Goal: Information Seeking & Learning: Learn about a topic

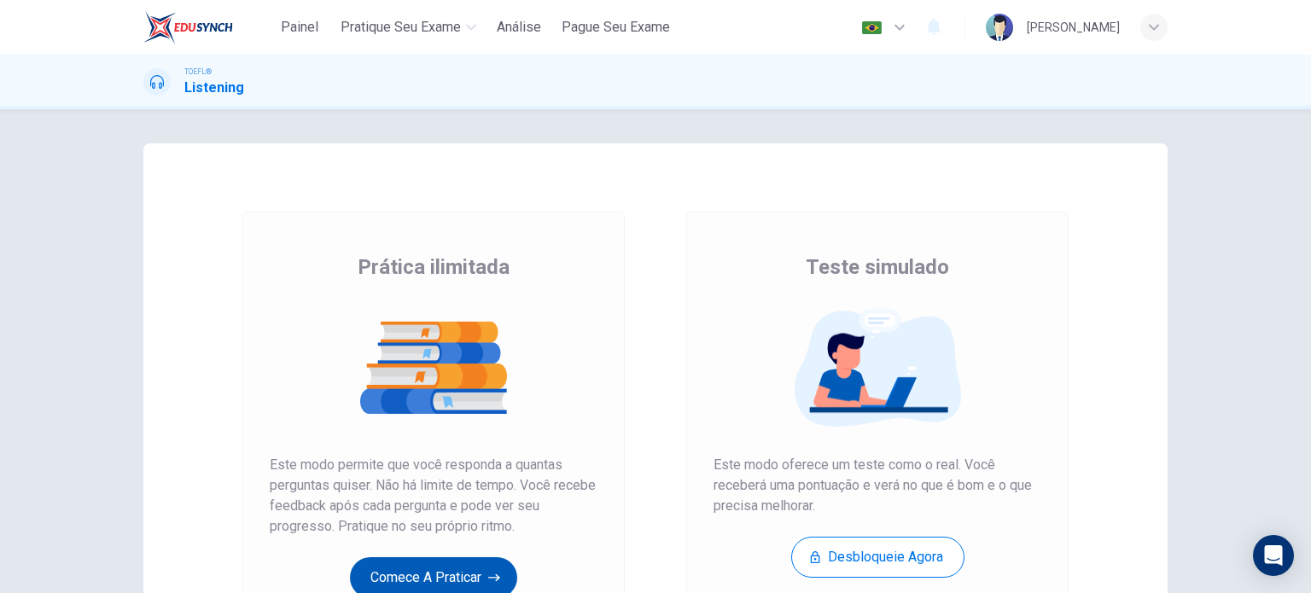
click at [446, 577] on button "Comece a praticar" at bounding box center [433, 577] width 167 height 41
click at [405, 580] on button "Comece a praticar" at bounding box center [433, 577] width 167 height 41
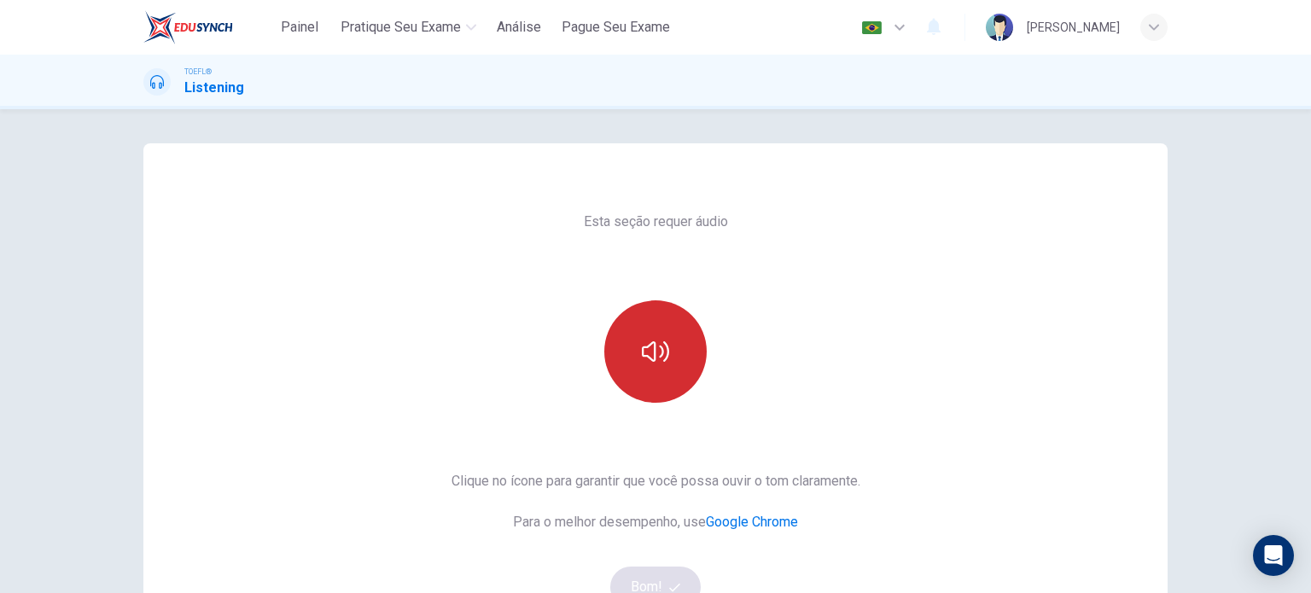
click at [644, 358] on icon "button" at bounding box center [655, 351] width 27 height 20
click at [634, 583] on button "Bom!" at bounding box center [655, 587] width 91 height 41
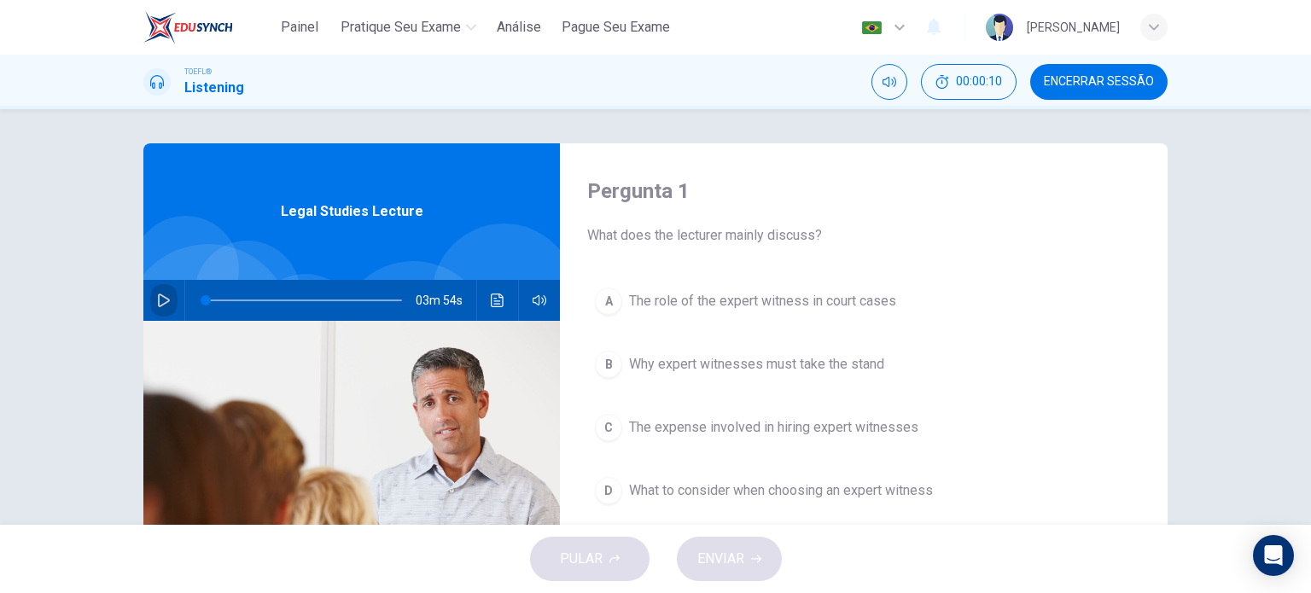
click at [152, 309] on button "button" at bounding box center [163, 300] width 27 height 41
click at [159, 297] on icon "button" at bounding box center [163, 300] width 9 height 10
click at [1152, 83] on span "Encerrar Sessão" at bounding box center [1099, 82] width 110 height 14
click at [164, 300] on icon "button" at bounding box center [164, 301] width 12 height 14
drag, startPoint x: 206, startPoint y: 303, endPoint x: 137, endPoint y: 310, distance: 69.5
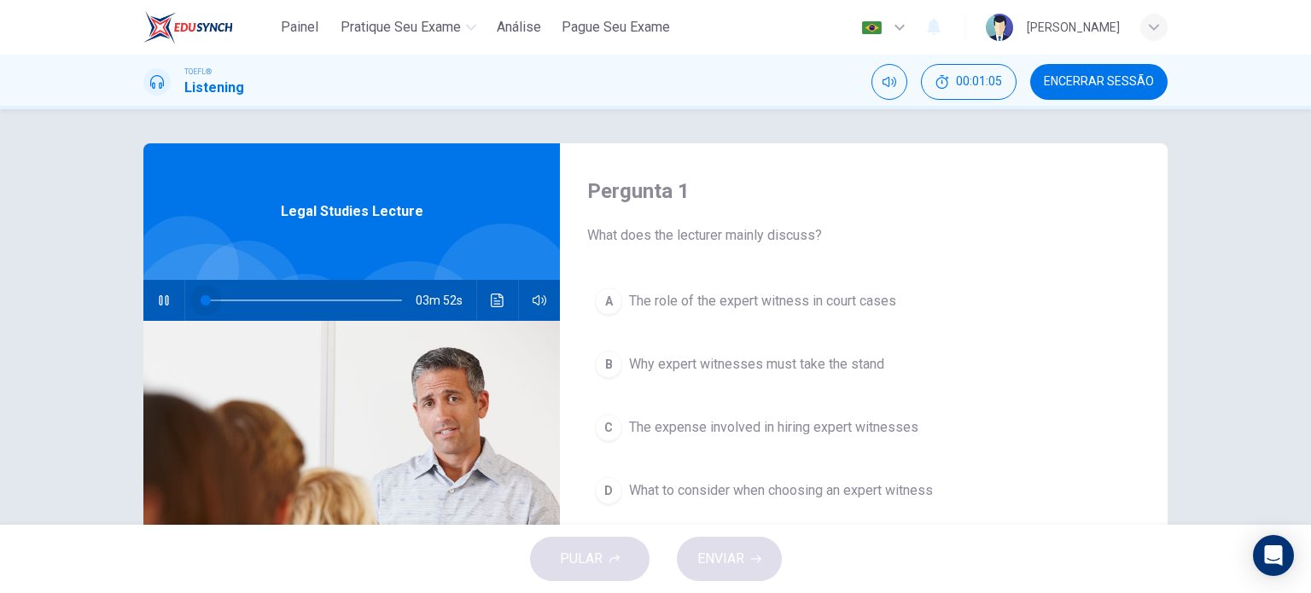
click at [137, 310] on div "Pergunta 1 What does the lecturer mainly discuss? A The role of the expert witn…" at bounding box center [655, 439] width 1079 height 593
click at [307, 306] on span at bounding box center [304, 301] width 196 height 24
type input "0"
click at [1096, 84] on span "Encerrar Sessão" at bounding box center [1099, 82] width 110 height 14
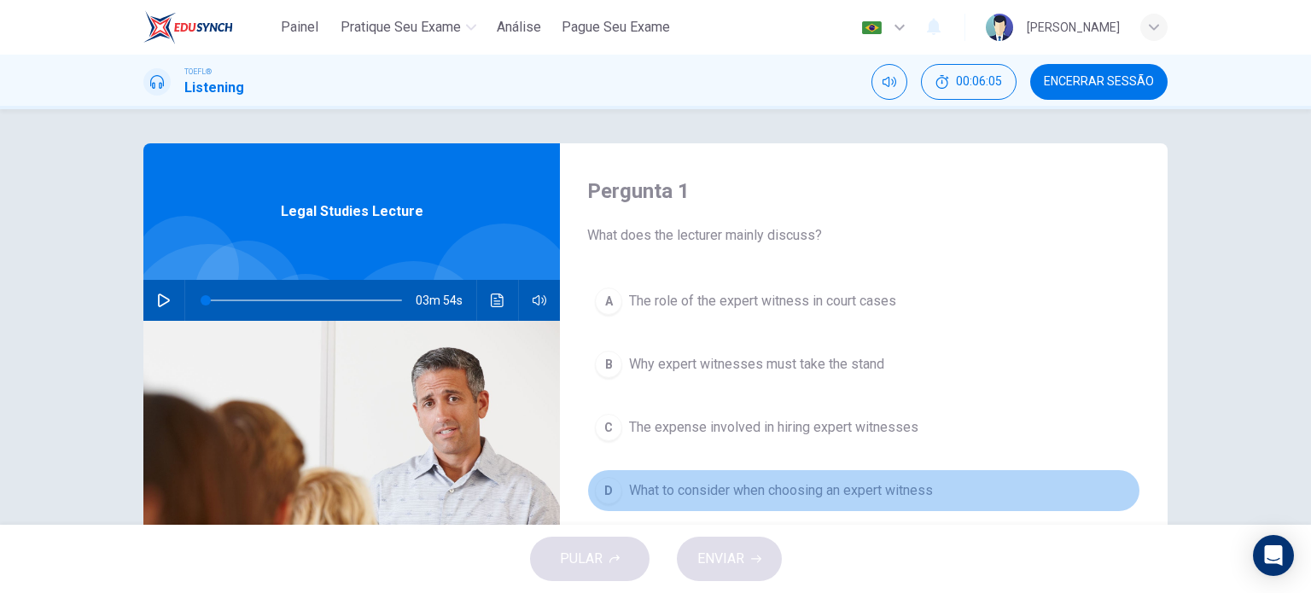
click at [782, 495] on span "What to consider when choosing an expert witness" at bounding box center [781, 491] width 304 height 20
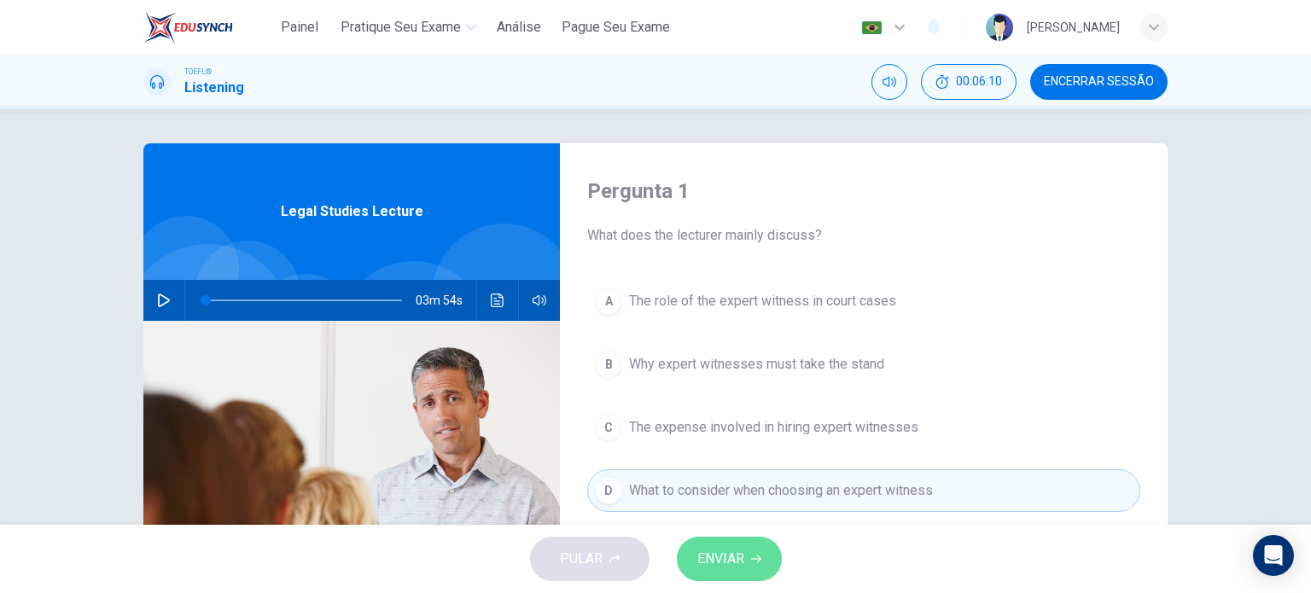
click at [746, 545] on button "ENVIAR" at bounding box center [729, 559] width 105 height 44
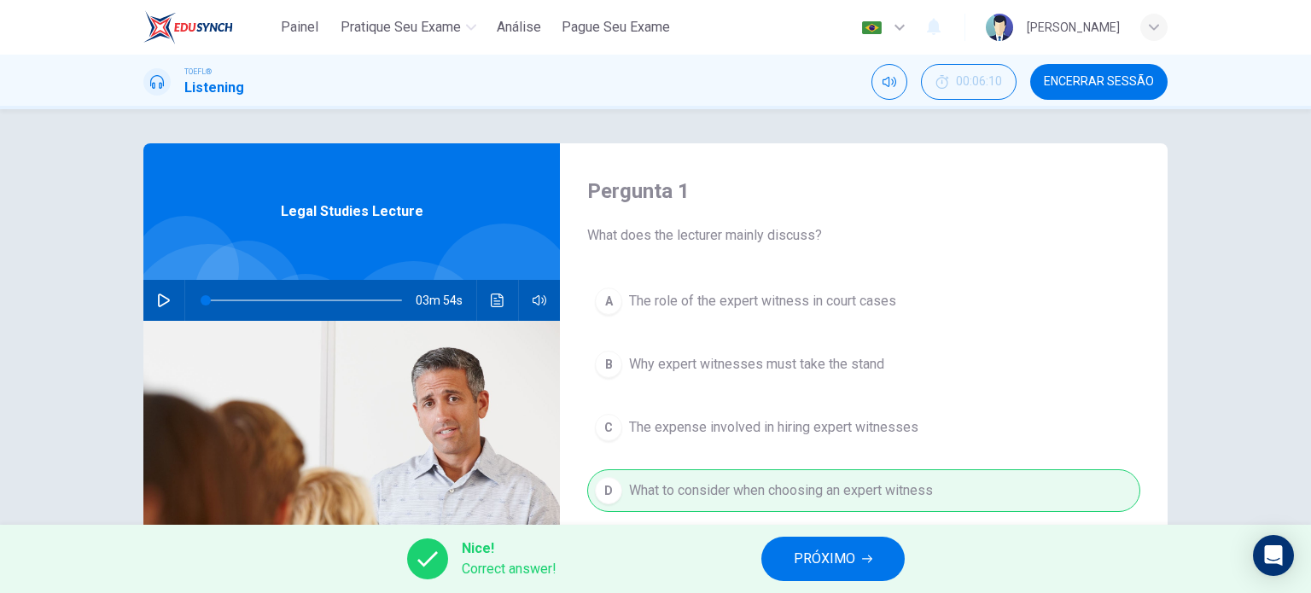
click at [788, 567] on button "PRÓXIMO" at bounding box center [832, 559] width 143 height 44
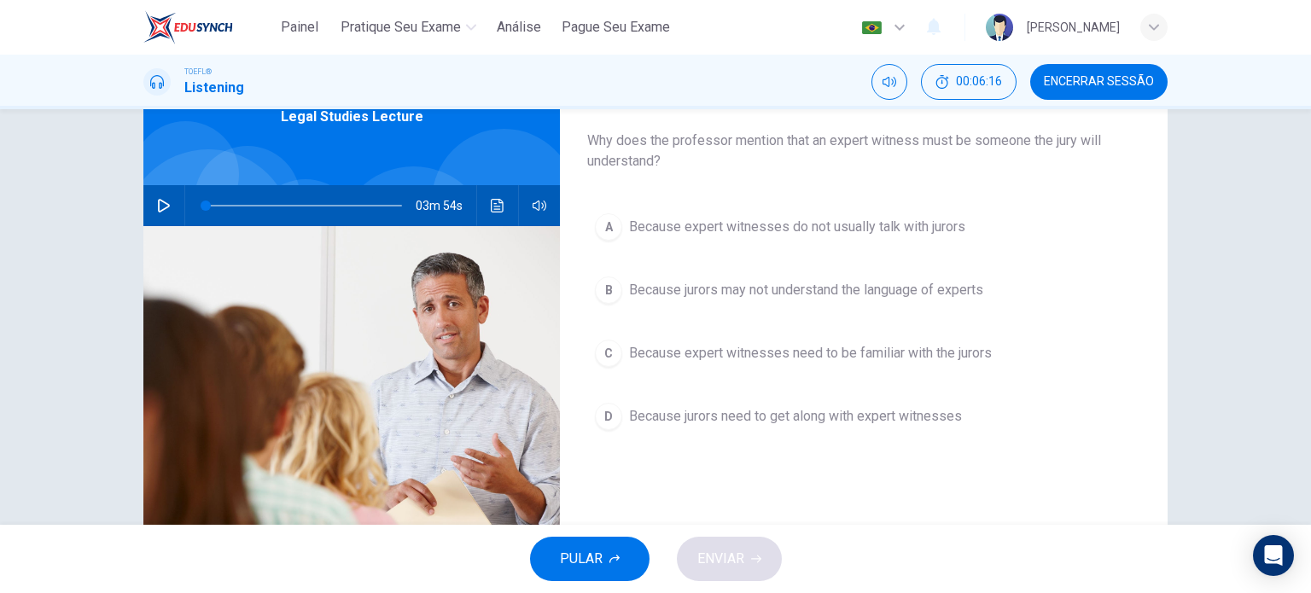
scroll to position [98, 0]
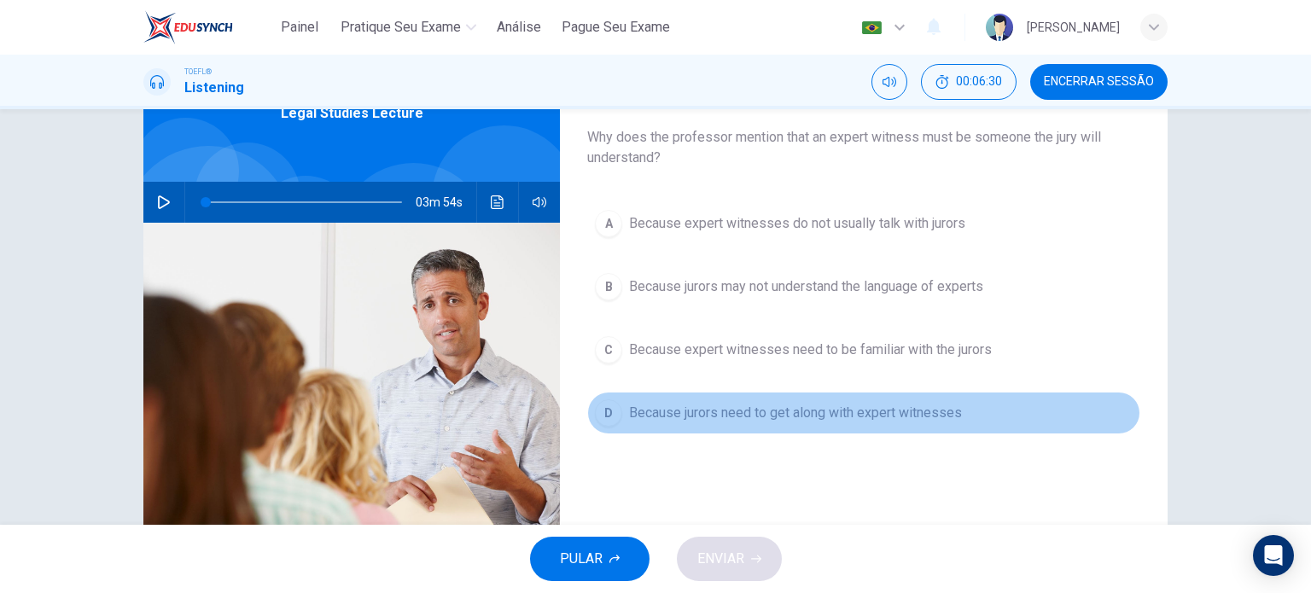
click at [798, 406] on span "Because jurors need to get along with expert witnesses" at bounding box center [795, 413] width 333 height 20
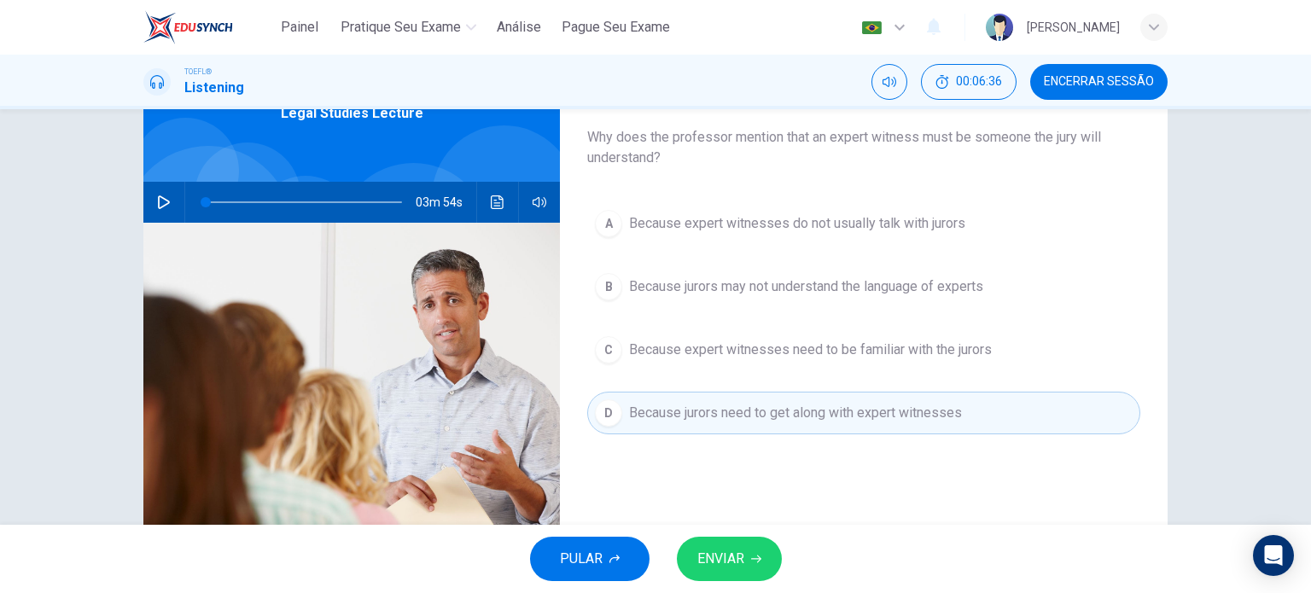
click at [755, 532] on div "PULAR ENVIAR" at bounding box center [655, 559] width 1311 height 68
click at [752, 555] on icon "button" at bounding box center [756, 559] width 10 height 10
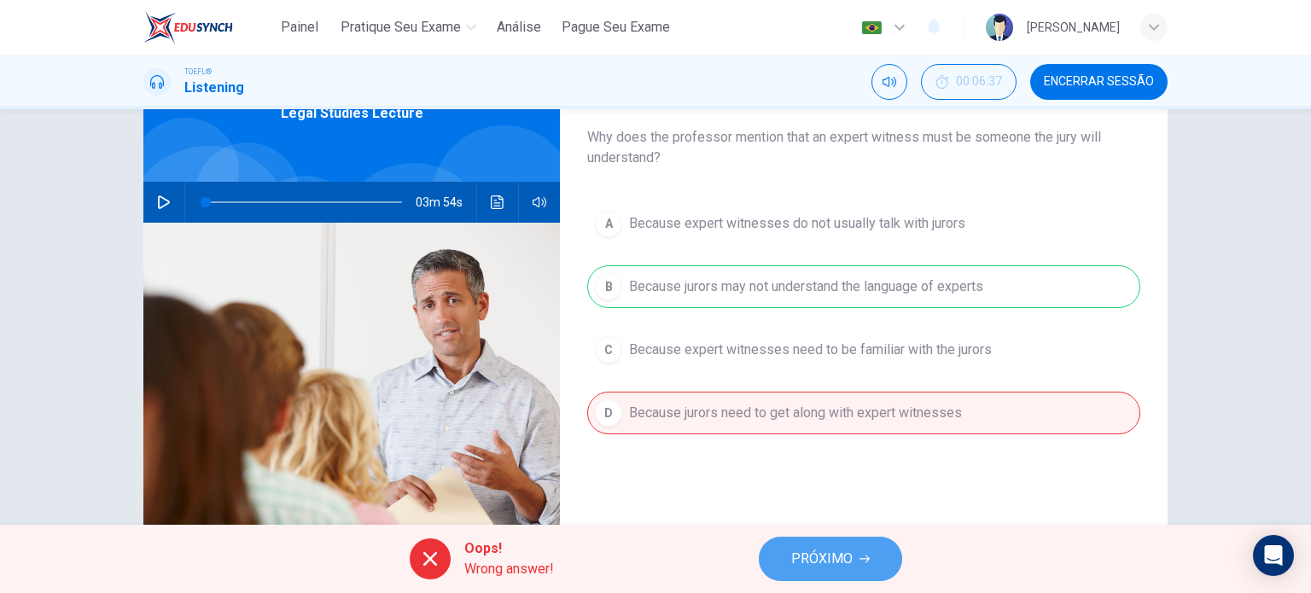
click at [847, 545] on button "PRÓXIMO" at bounding box center [830, 559] width 143 height 44
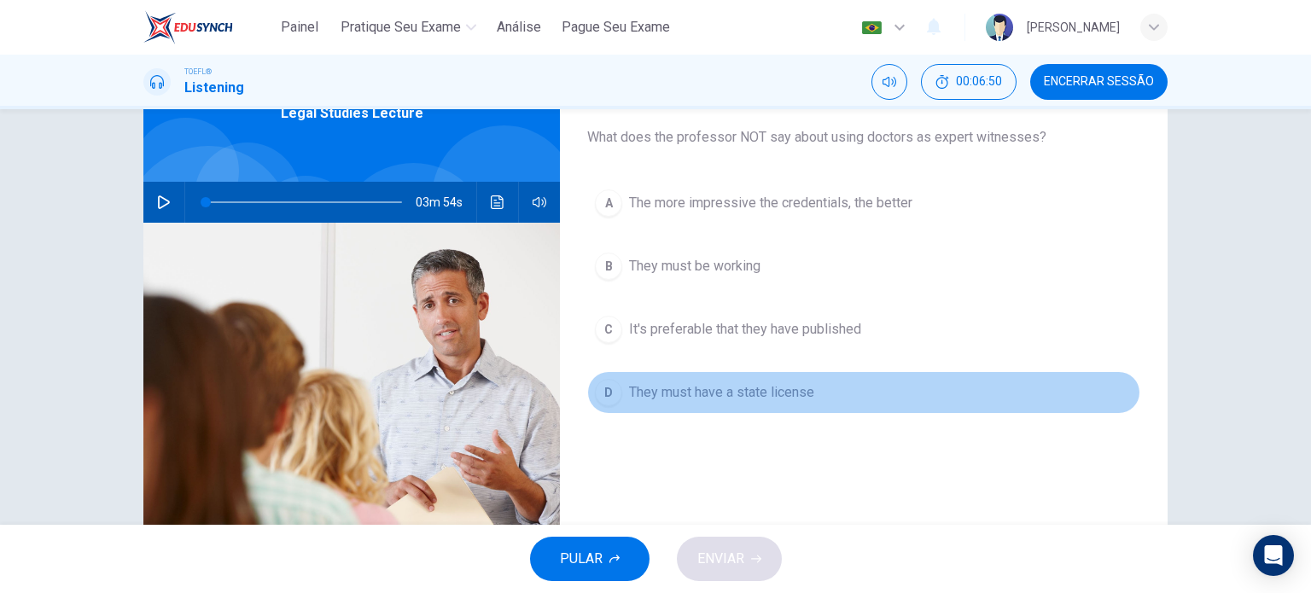
click at [780, 397] on span "They must have a state license" at bounding box center [721, 392] width 185 height 20
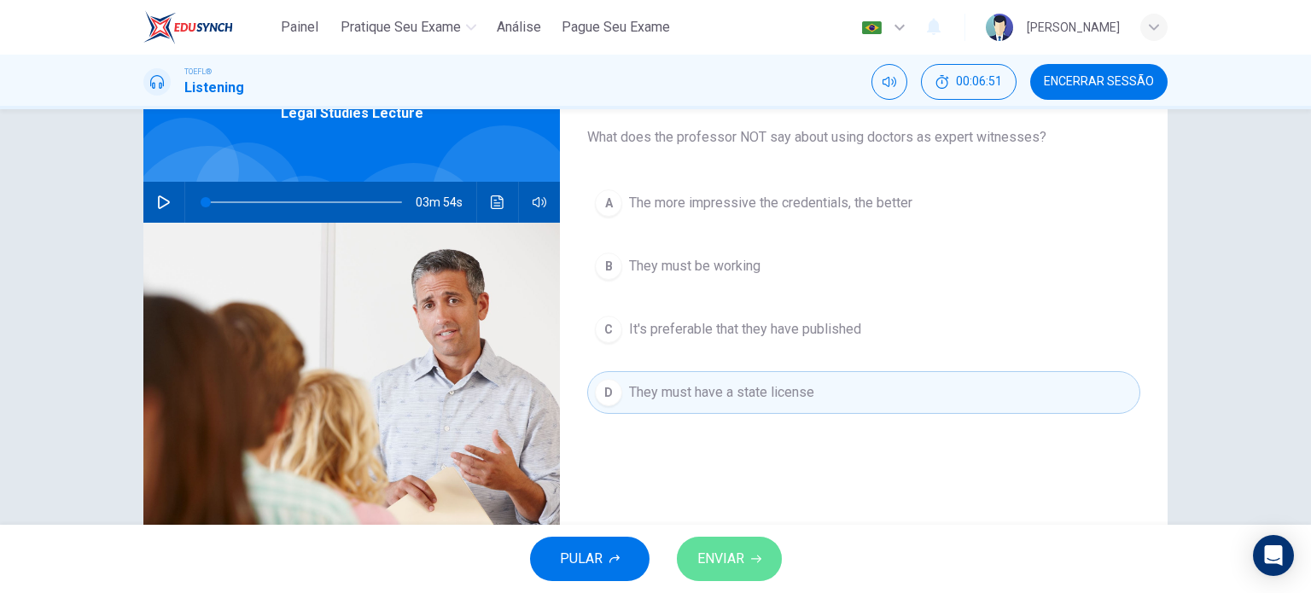
click at [691, 555] on button "ENVIAR" at bounding box center [729, 559] width 105 height 44
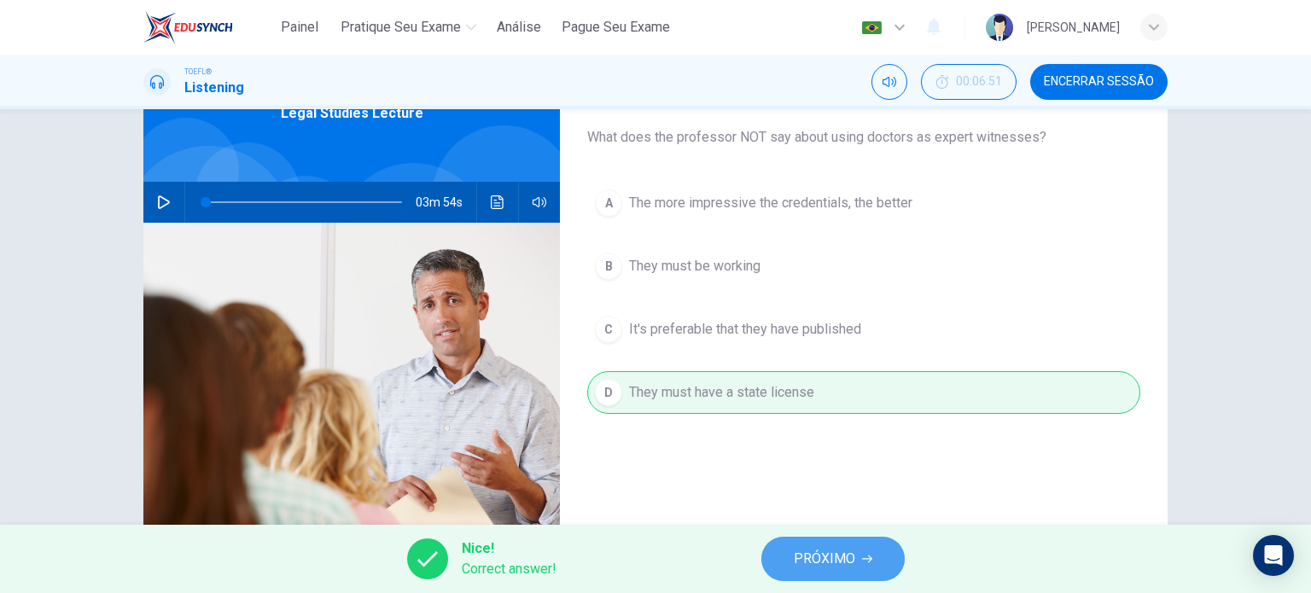
click at [840, 567] on span "PRÓXIMO" at bounding box center [824, 559] width 61 height 24
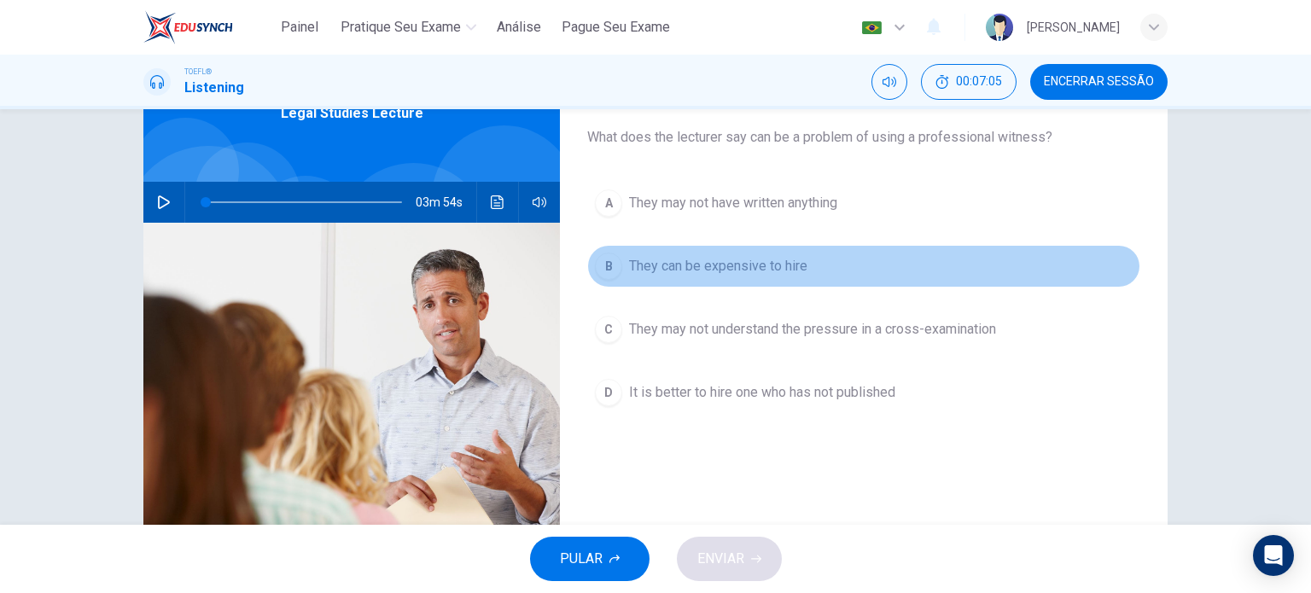
click at [744, 265] on span "They can be expensive to hire" at bounding box center [718, 266] width 178 height 20
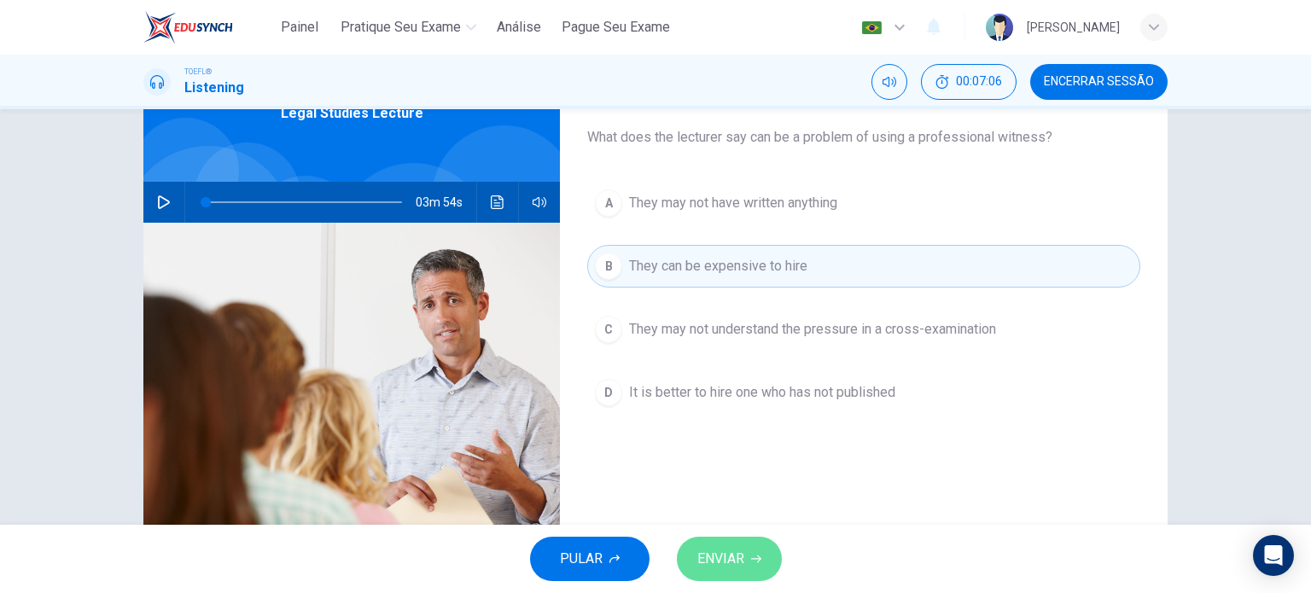
click at [718, 556] on span "ENVIAR" at bounding box center [720, 559] width 47 height 24
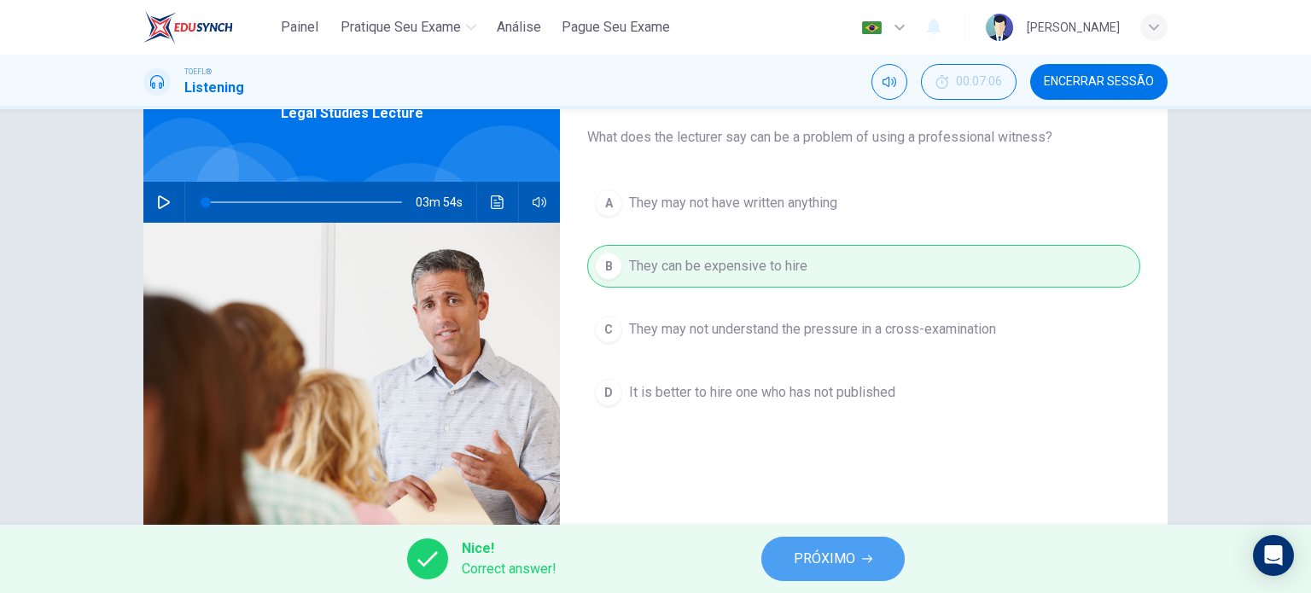
click at [803, 571] on button "PRÓXIMO" at bounding box center [832, 559] width 143 height 44
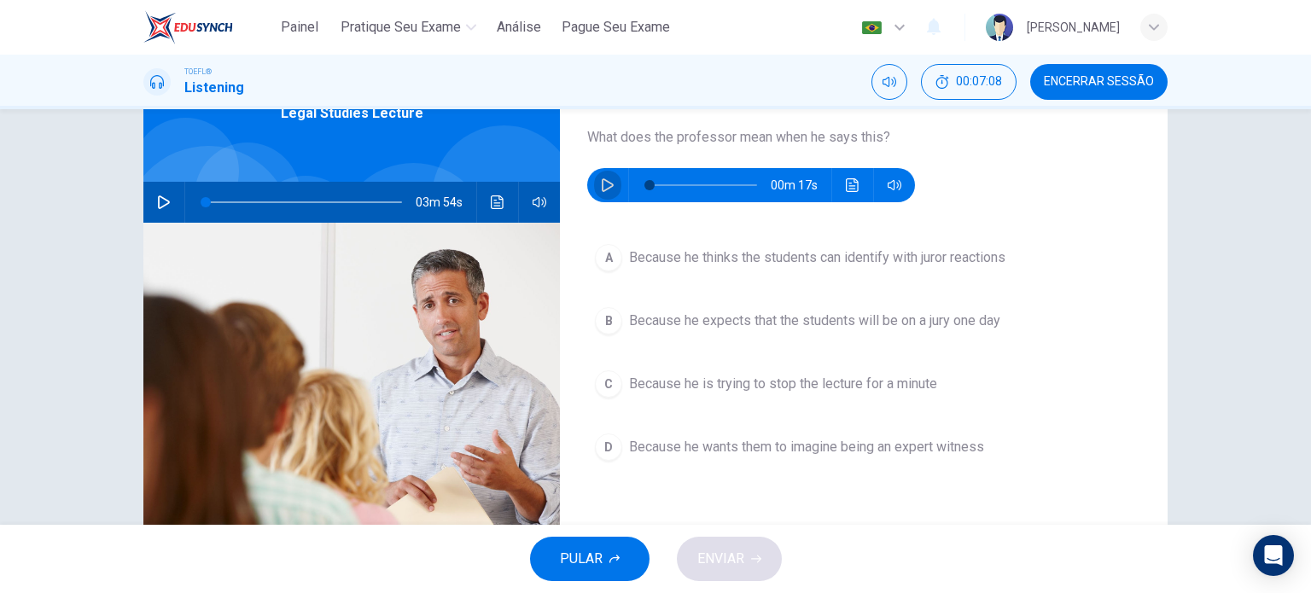
click at [615, 181] on button "button" at bounding box center [607, 185] width 27 height 34
type input "34"
click at [725, 450] on span "Because he wants them to imagine being an expert witness" at bounding box center [806, 447] width 355 height 20
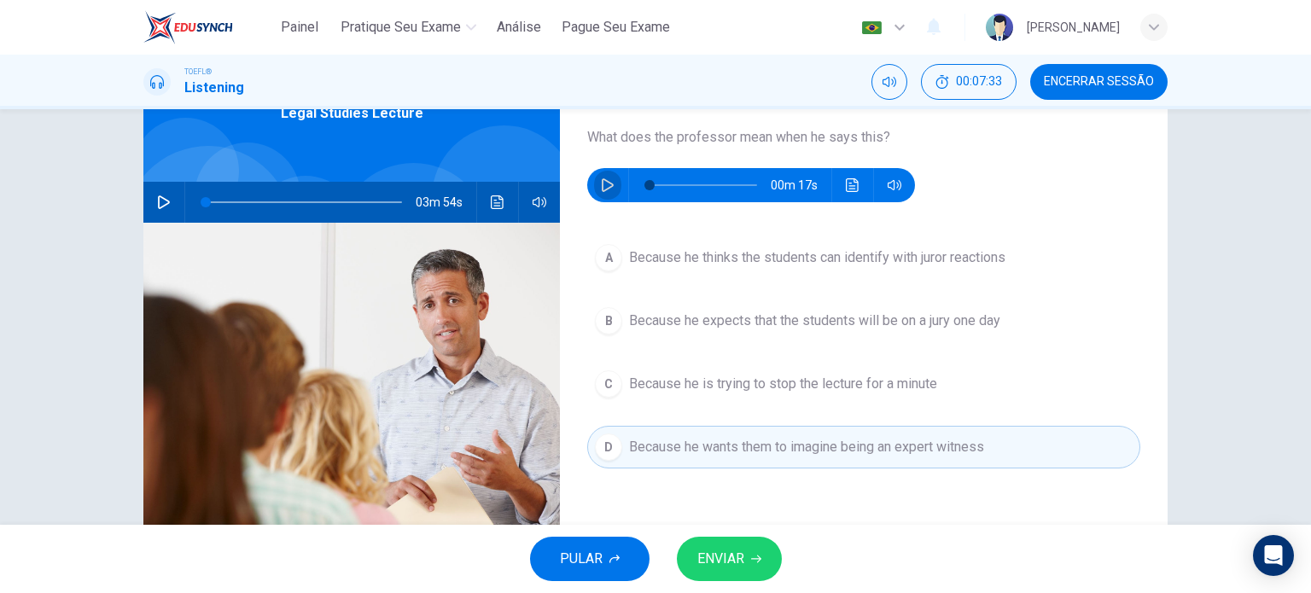
click at [597, 172] on button "button" at bounding box center [607, 185] width 27 height 34
click at [692, 259] on span "Because he thinks the students can identify with juror reactions" at bounding box center [817, 258] width 376 height 20
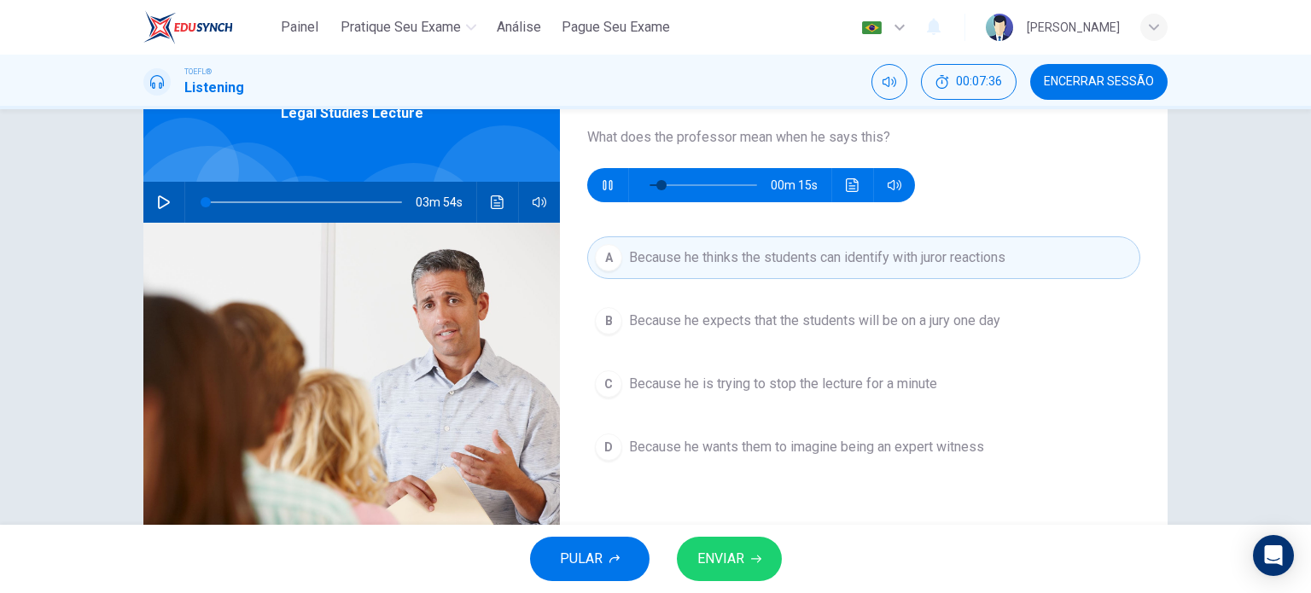
click at [733, 562] on span "ENVIAR" at bounding box center [720, 559] width 47 height 24
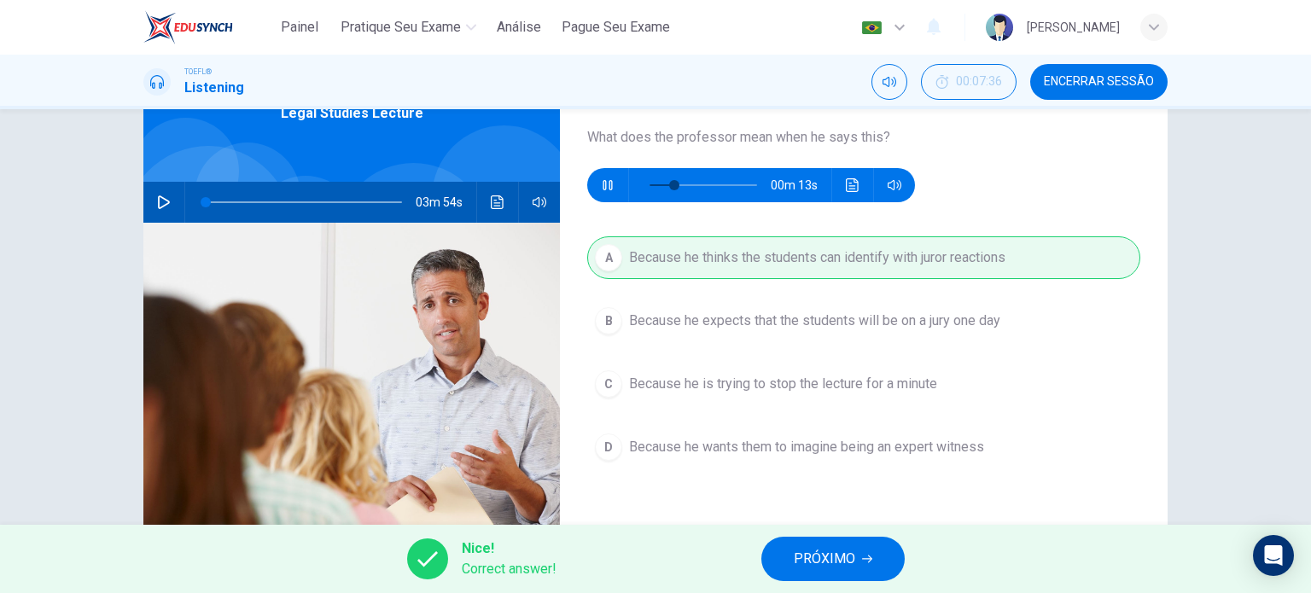
type input "29"
click at [819, 569] on span "PRÓXIMO" at bounding box center [824, 559] width 61 height 24
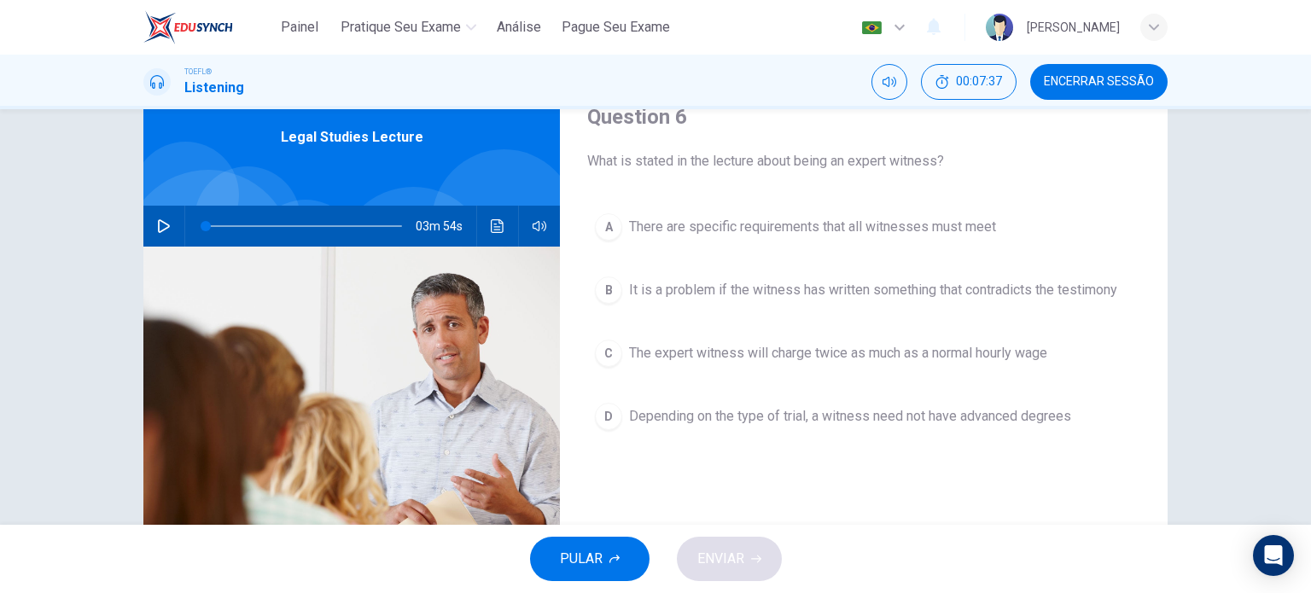
scroll to position [75, 0]
click at [838, 282] on span "It is a problem if the witness has written something that contradicts the testi…" at bounding box center [873, 289] width 488 height 20
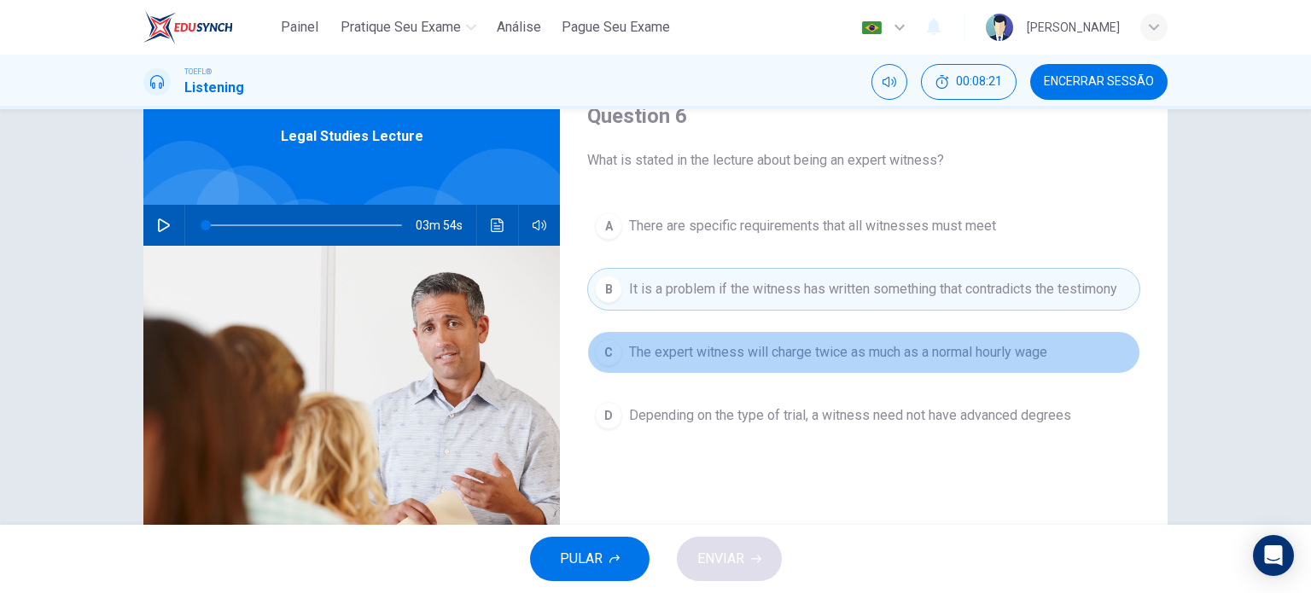
click at [953, 361] on span "The expert witness will charge twice as much as a normal hourly wage" at bounding box center [838, 352] width 418 height 20
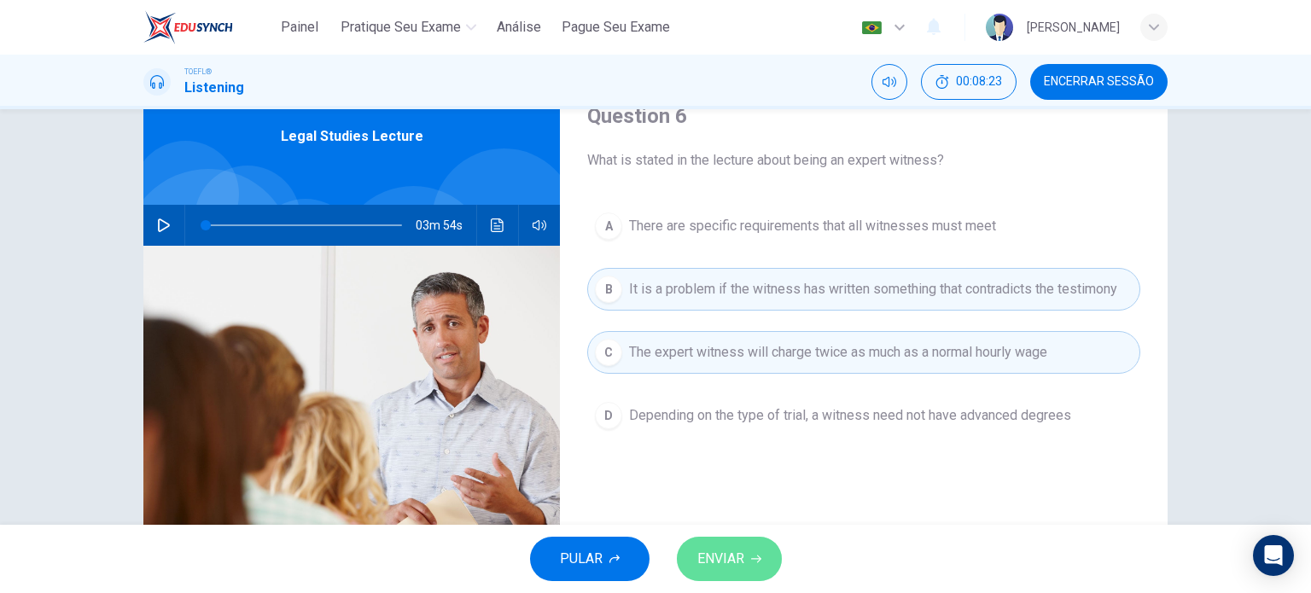
click at [710, 563] on span "ENVIAR" at bounding box center [720, 559] width 47 height 24
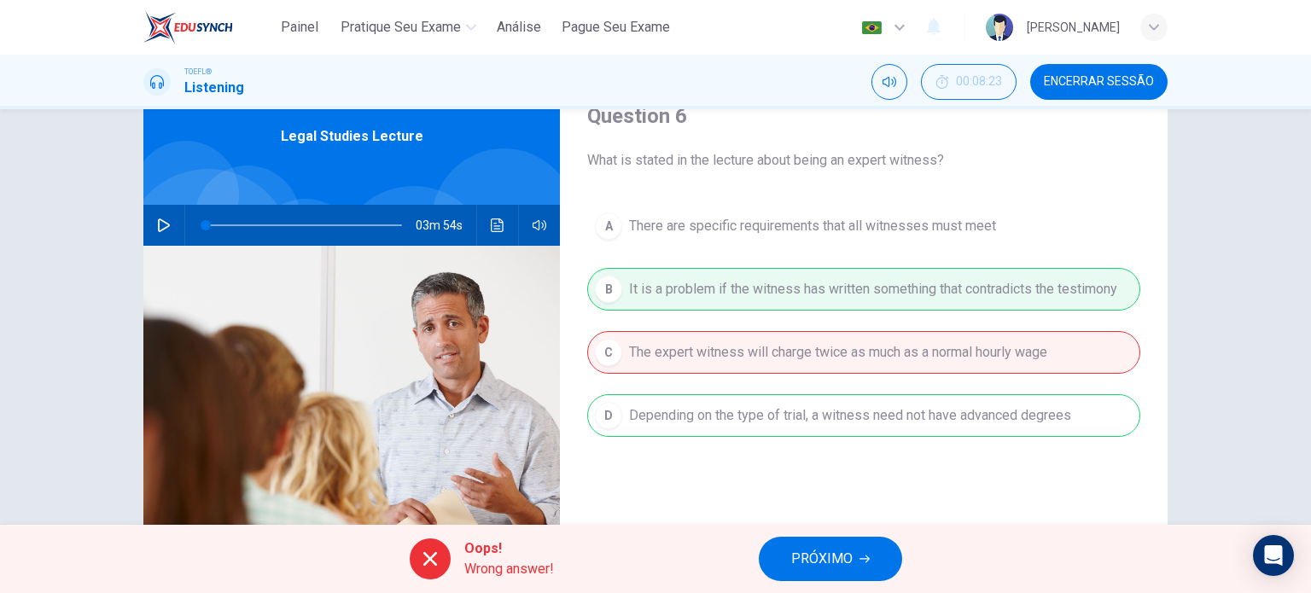
click at [854, 552] on button "PRÓXIMO" at bounding box center [830, 559] width 143 height 44
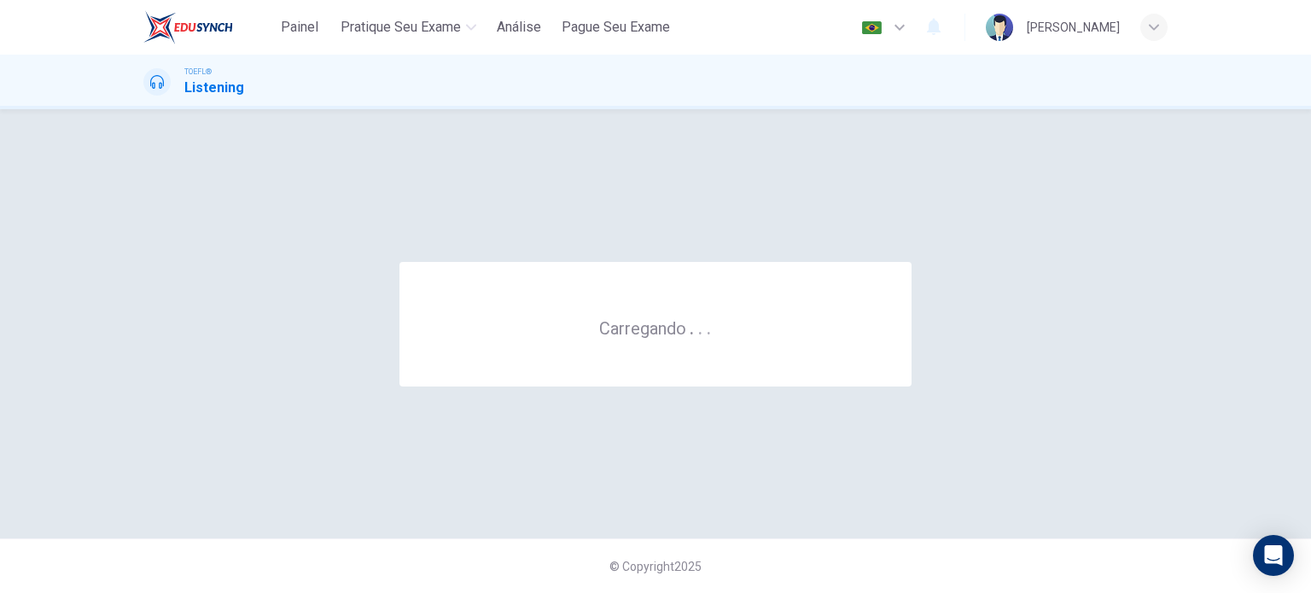
scroll to position [0, 0]
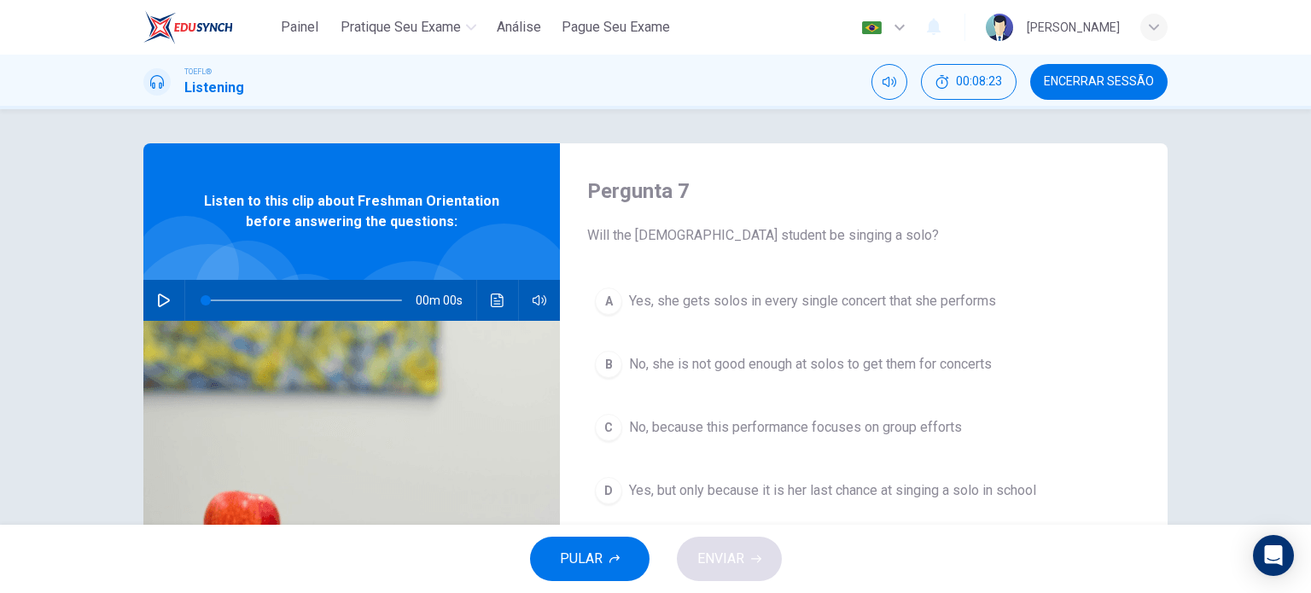
click at [1099, 95] on button "Encerrar Sessão" at bounding box center [1098, 82] width 137 height 36
click at [161, 295] on icon "button" at bounding box center [164, 301] width 14 height 14
type input "2"
drag, startPoint x: 204, startPoint y: 295, endPoint x: 164, endPoint y: 293, distance: 40.2
click at [164, 293] on div "02m 25s" at bounding box center [351, 300] width 417 height 41
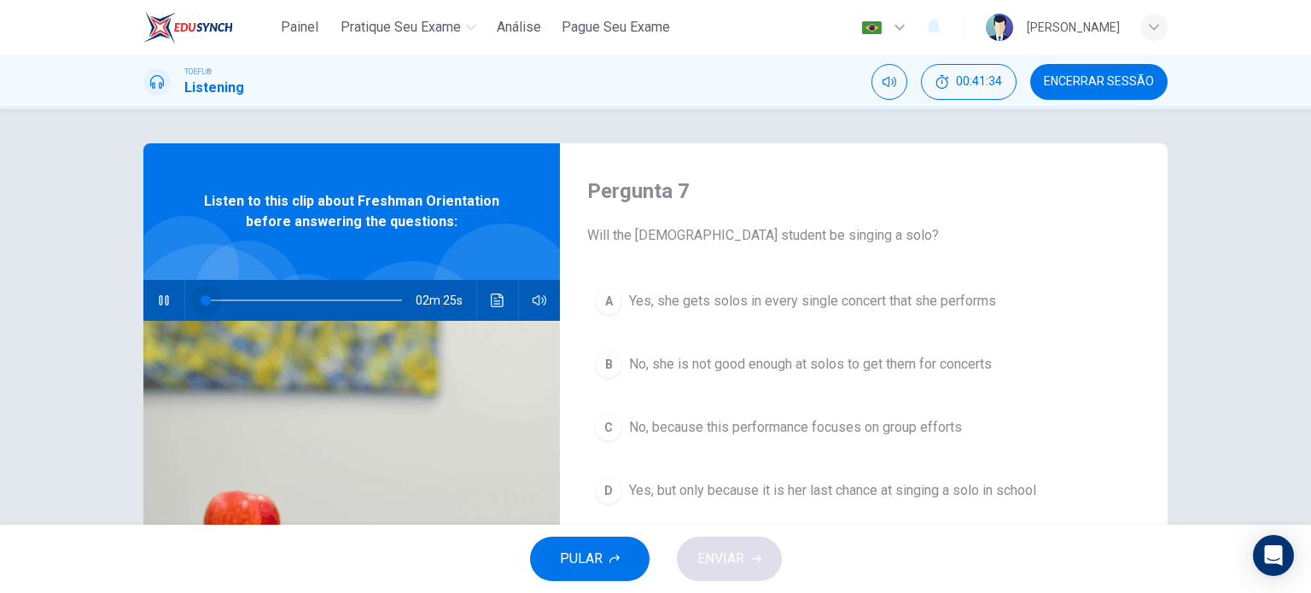
click at [206, 297] on span at bounding box center [304, 301] width 196 height 24
click at [762, 433] on span "No, because this performance focuses on group efforts" at bounding box center [795, 427] width 333 height 20
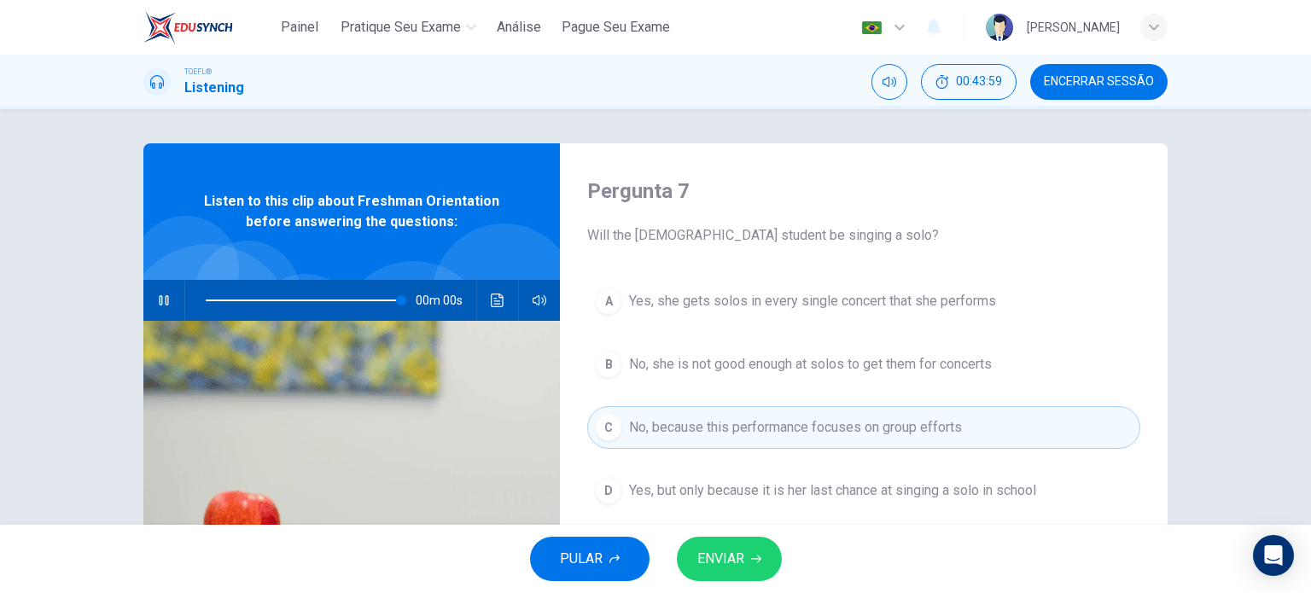
type input "0"
click at [700, 556] on span "ENVIAR" at bounding box center [720, 559] width 47 height 24
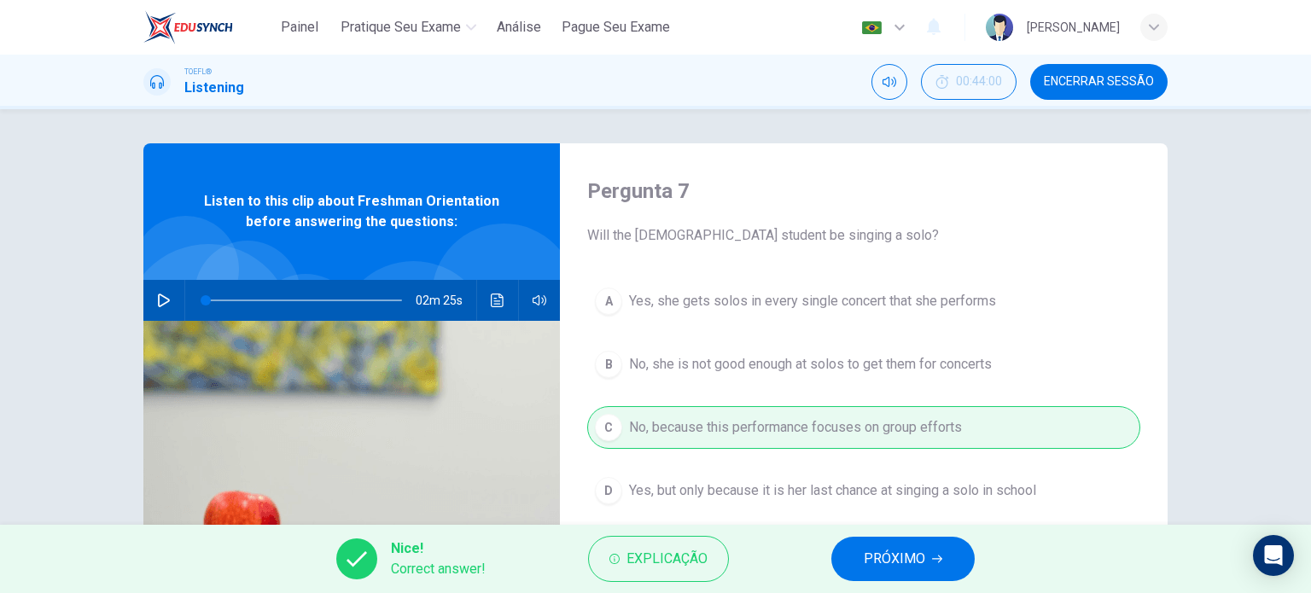
click at [889, 565] on span "PRÓXIMO" at bounding box center [894, 559] width 61 height 24
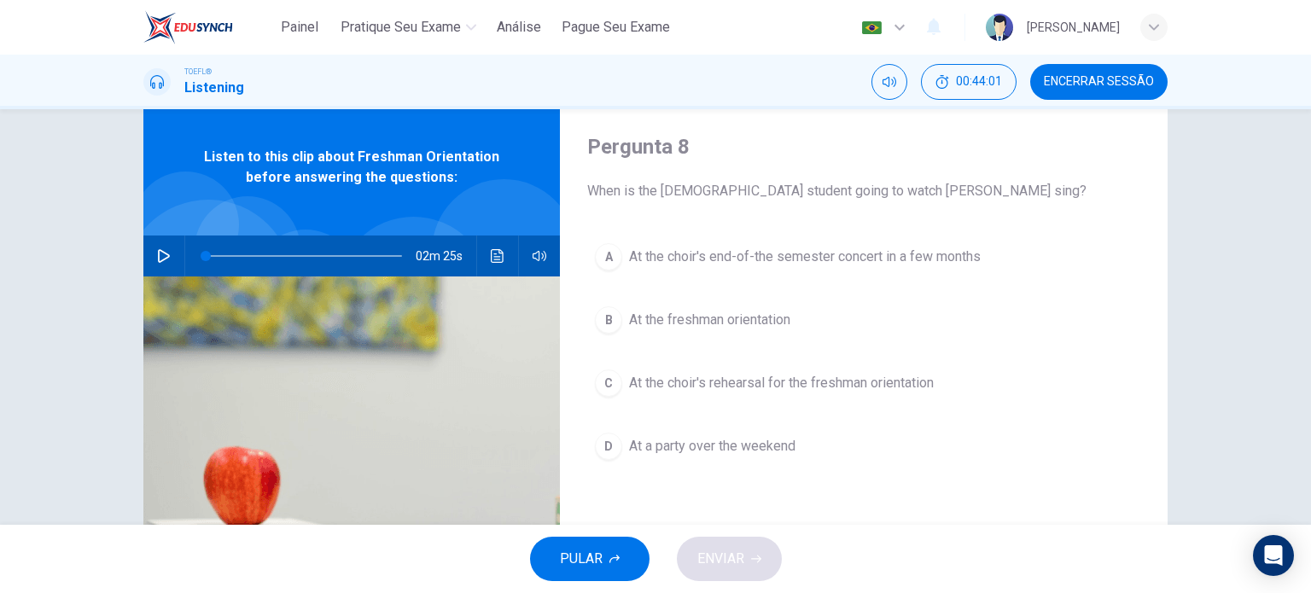
scroll to position [44, 0]
click at [726, 326] on span "At the freshman orientation" at bounding box center [709, 320] width 161 height 20
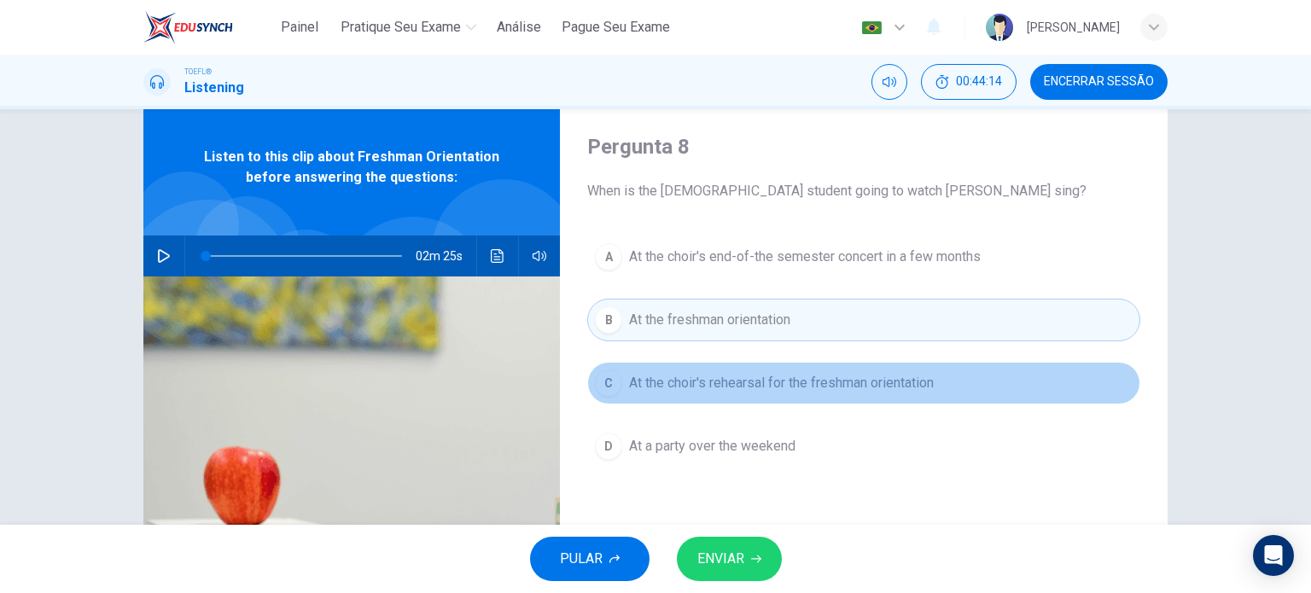
click at [705, 383] on span "At the choir's rehearsal for the freshman orientation" at bounding box center [781, 383] width 305 height 20
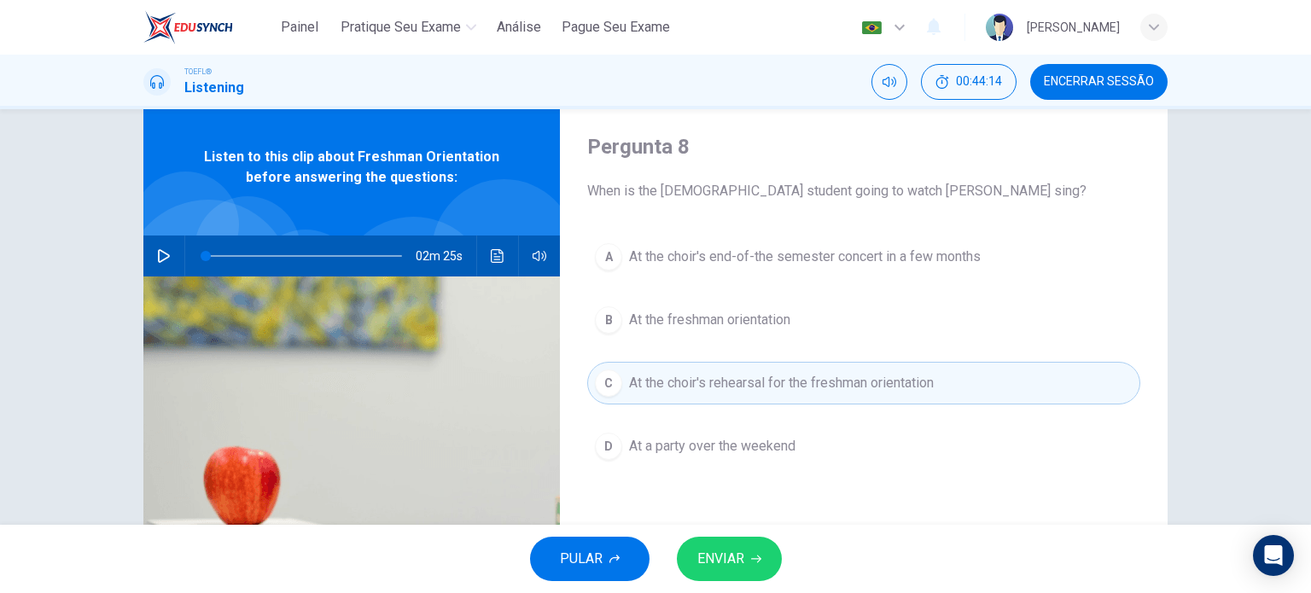
click at [710, 566] on span "ENVIAR" at bounding box center [720, 559] width 47 height 24
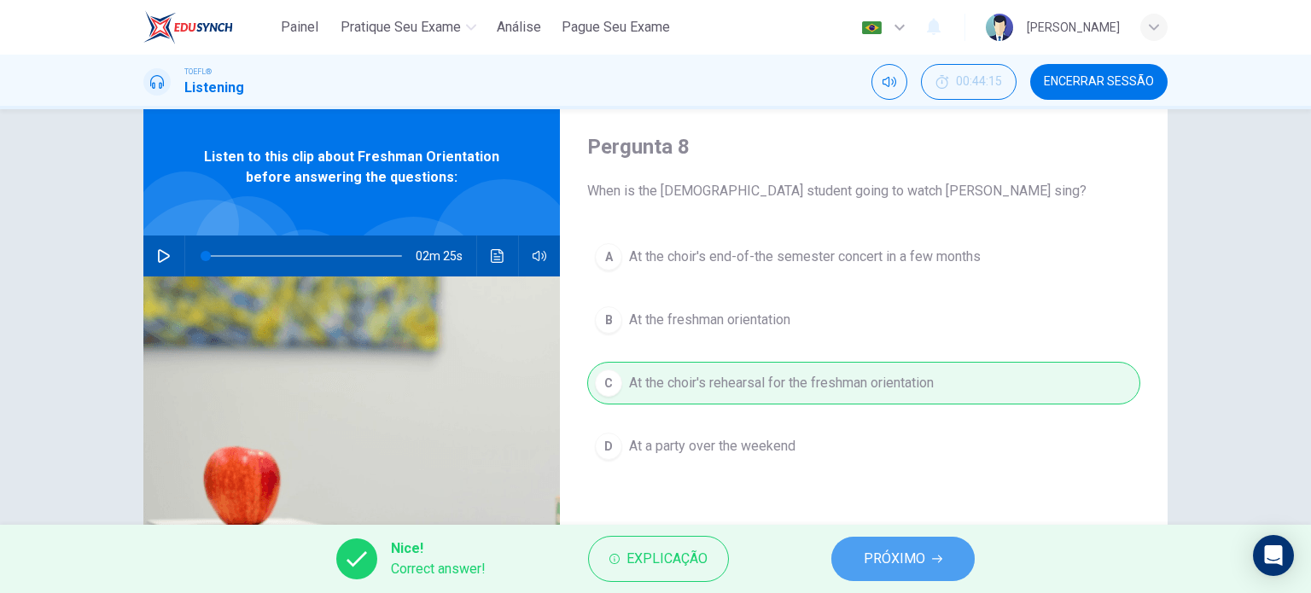
click at [871, 547] on span "PRÓXIMO" at bounding box center [894, 559] width 61 height 24
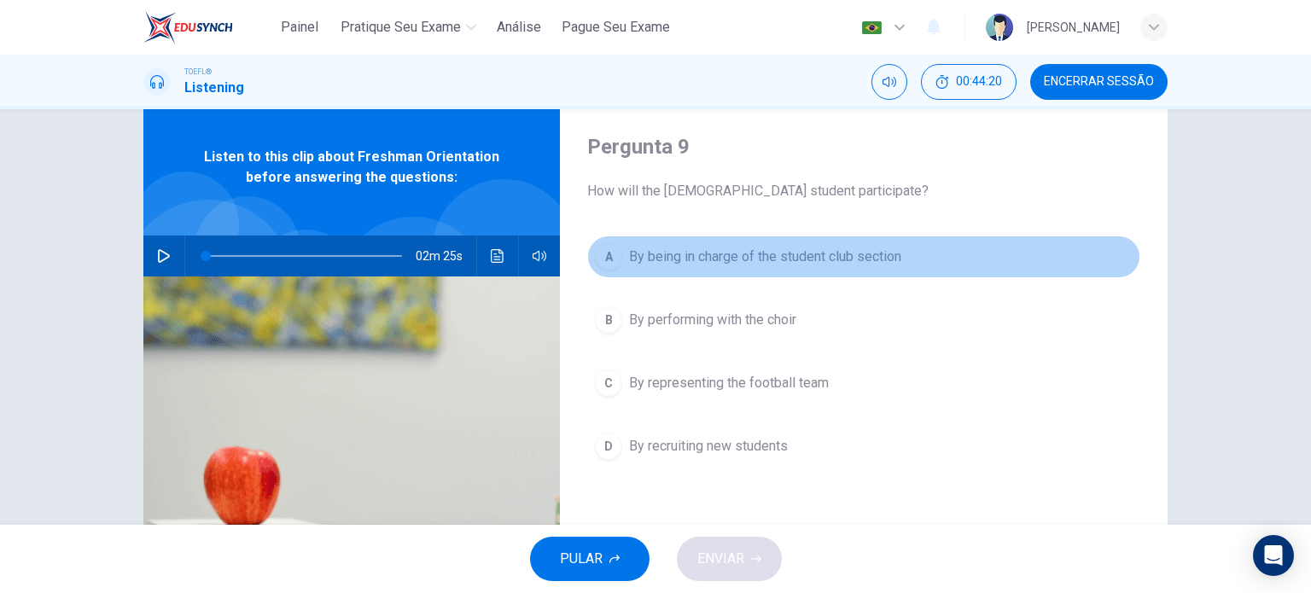
click at [823, 262] on span "By being in charge of the student club section" at bounding box center [765, 257] width 272 height 20
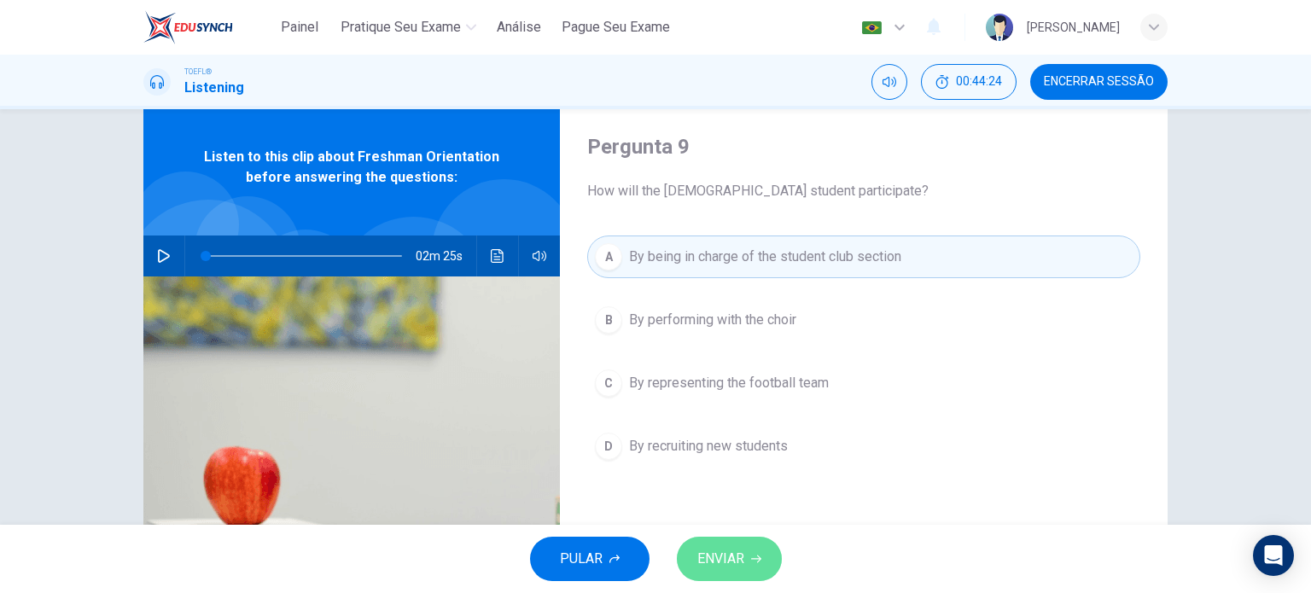
click at [738, 557] on span "ENVIAR" at bounding box center [720, 559] width 47 height 24
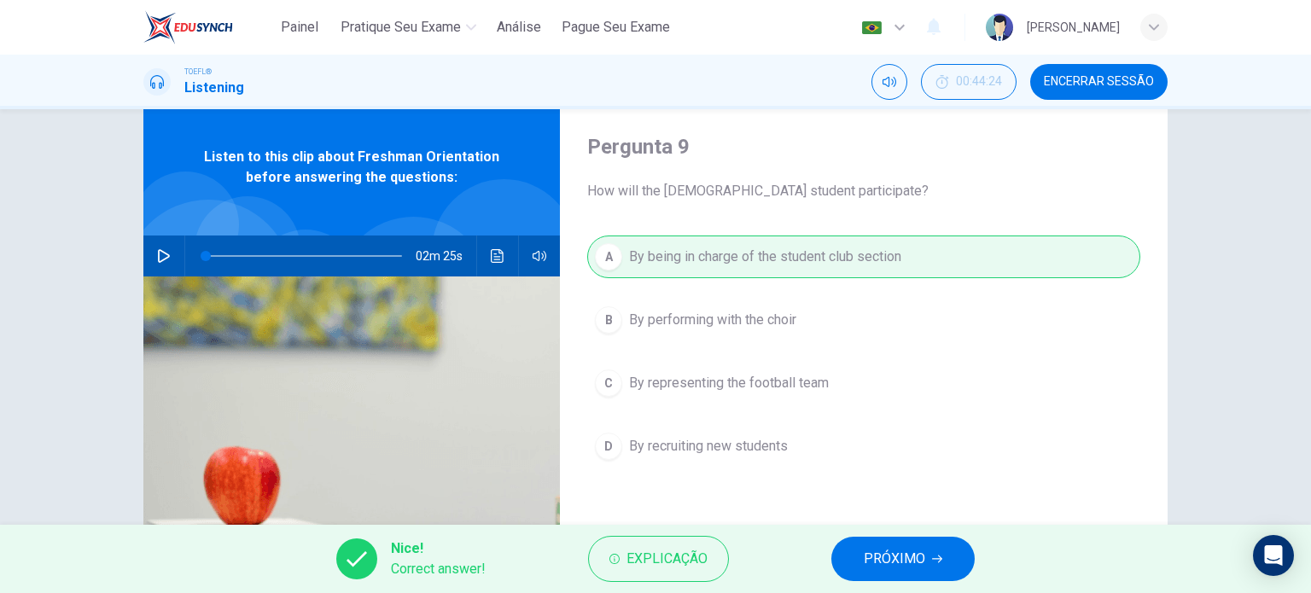
click at [866, 558] on span "PRÓXIMO" at bounding box center [894, 559] width 61 height 24
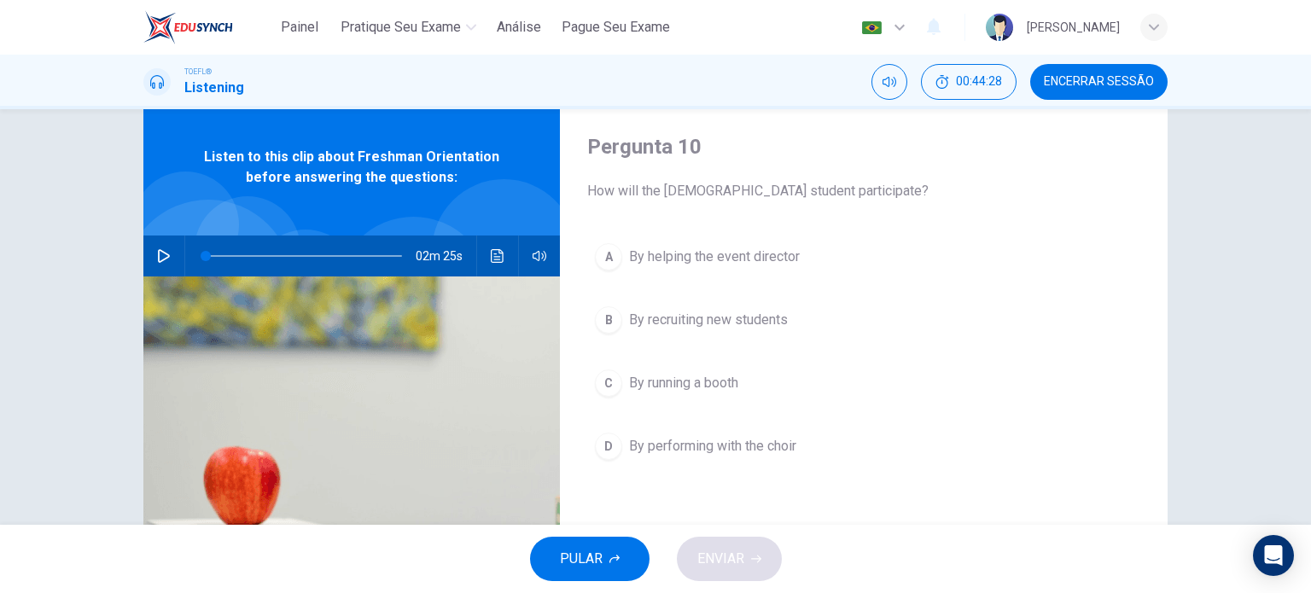
click at [744, 450] on span "By performing with the choir" at bounding box center [712, 446] width 167 height 20
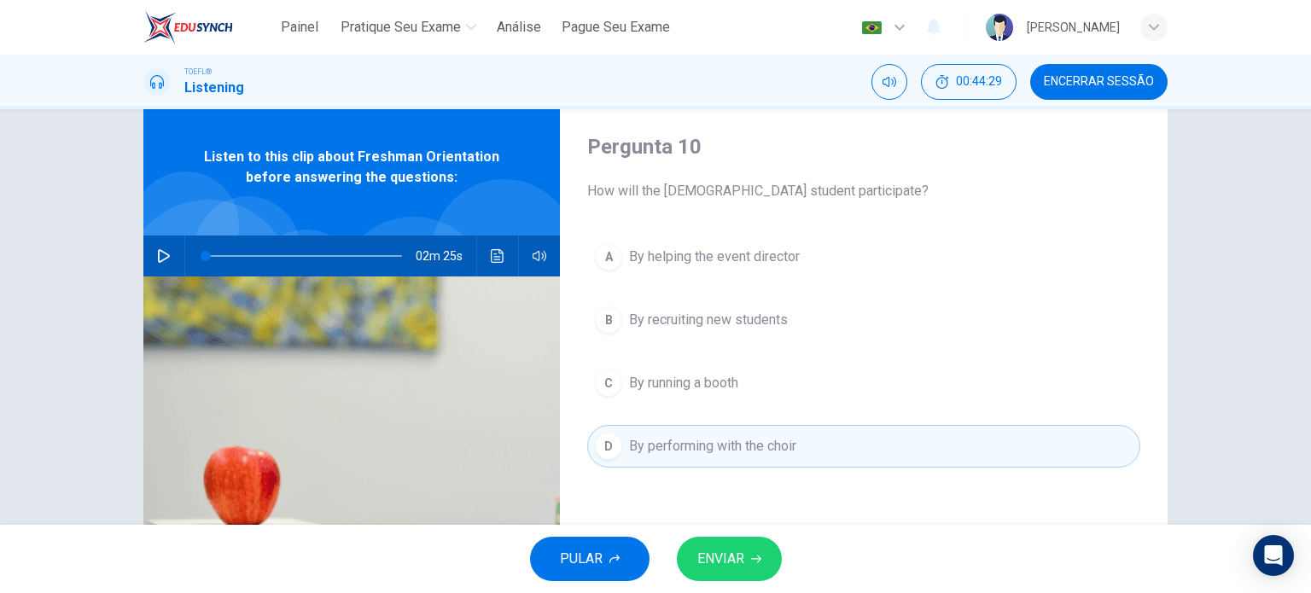
click at [741, 568] on span "ENVIAR" at bounding box center [720, 559] width 47 height 24
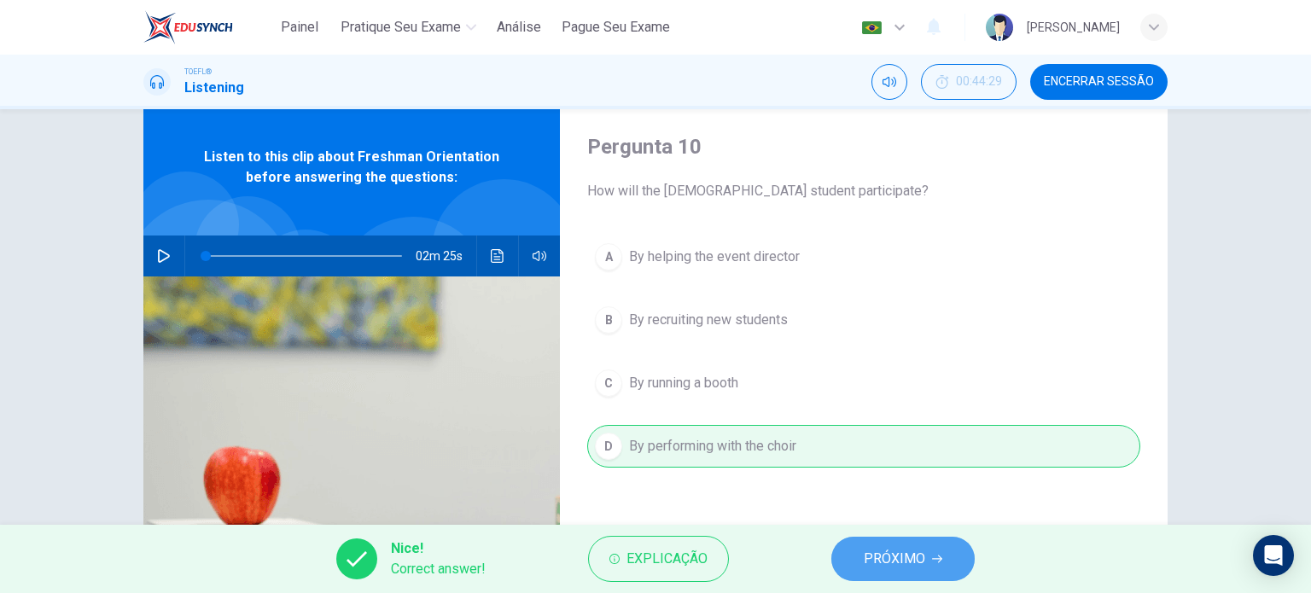
click at [871, 571] on button "PRÓXIMO" at bounding box center [902, 559] width 143 height 44
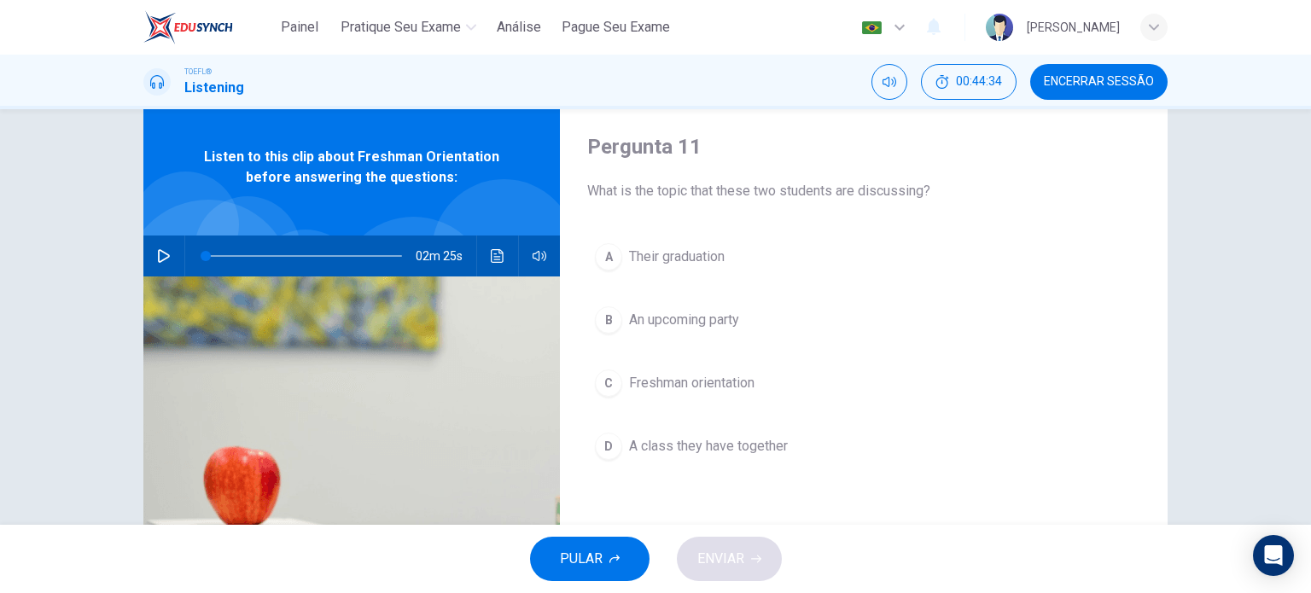
click at [724, 384] on span "Freshman orientation" at bounding box center [691, 383] width 125 height 20
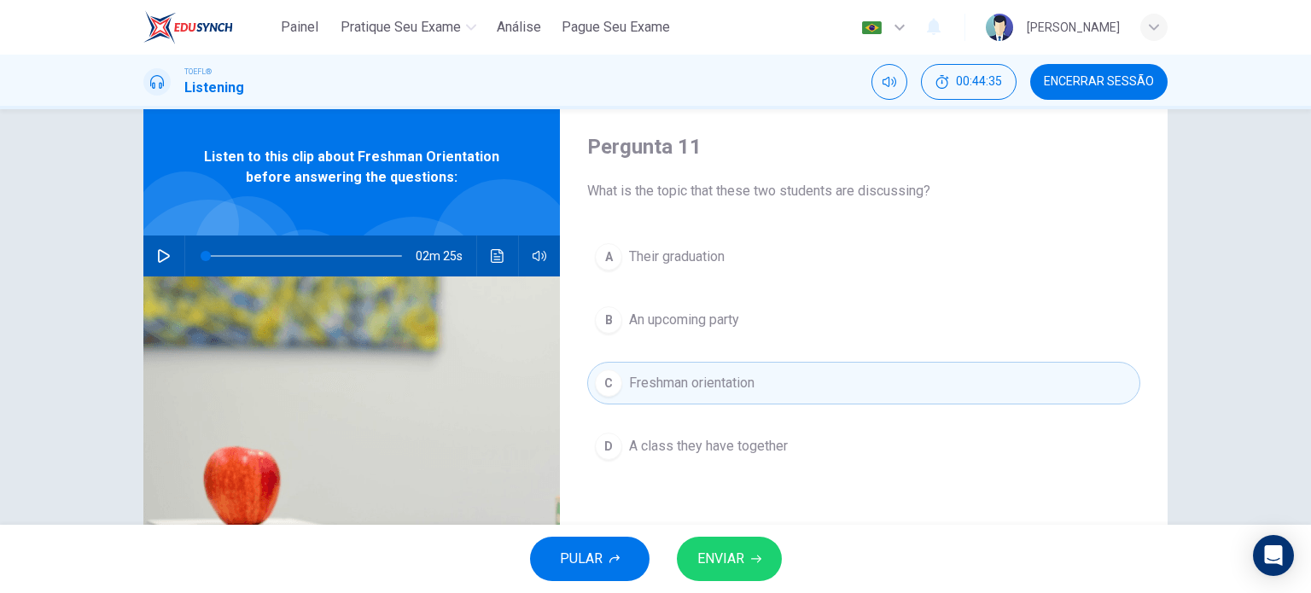
click at [726, 552] on span "ENVIAR" at bounding box center [720, 559] width 47 height 24
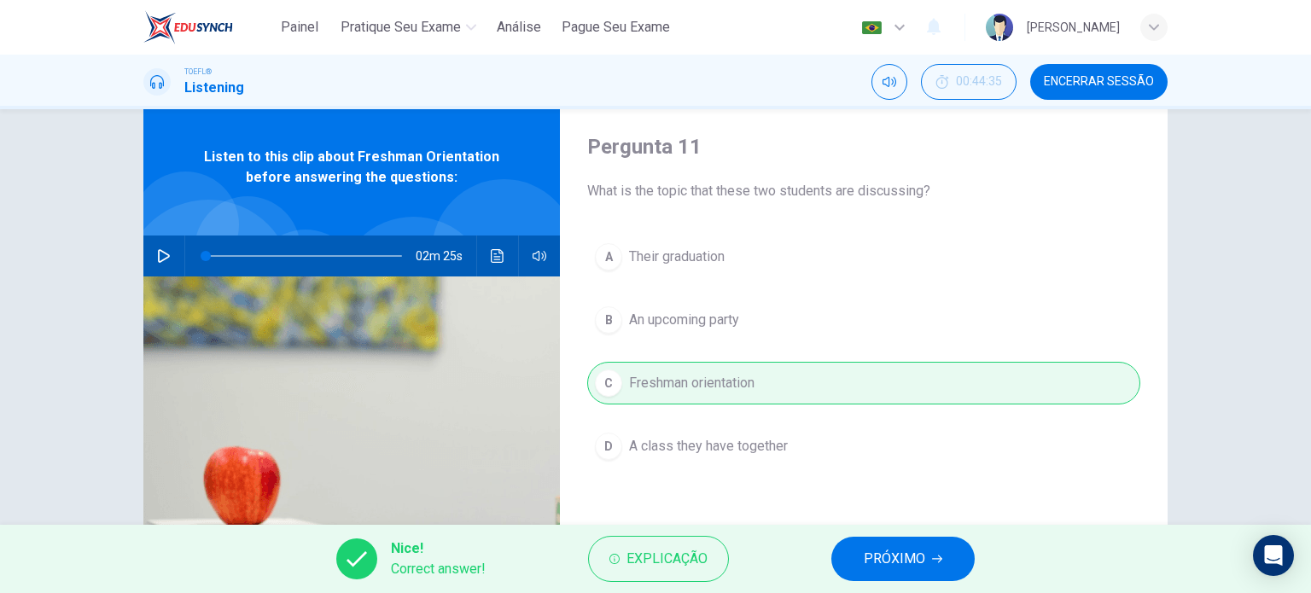
click at [872, 557] on span "PRÓXIMO" at bounding box center [894, 559] width 61 height 24
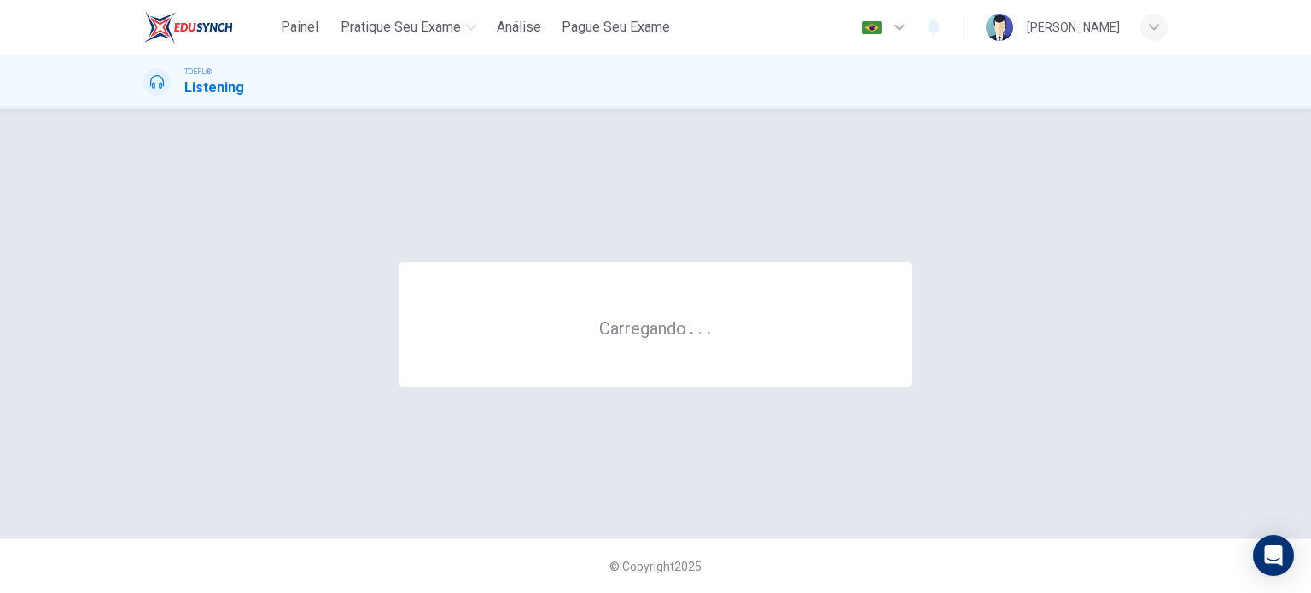
scroll to position [0, 0]
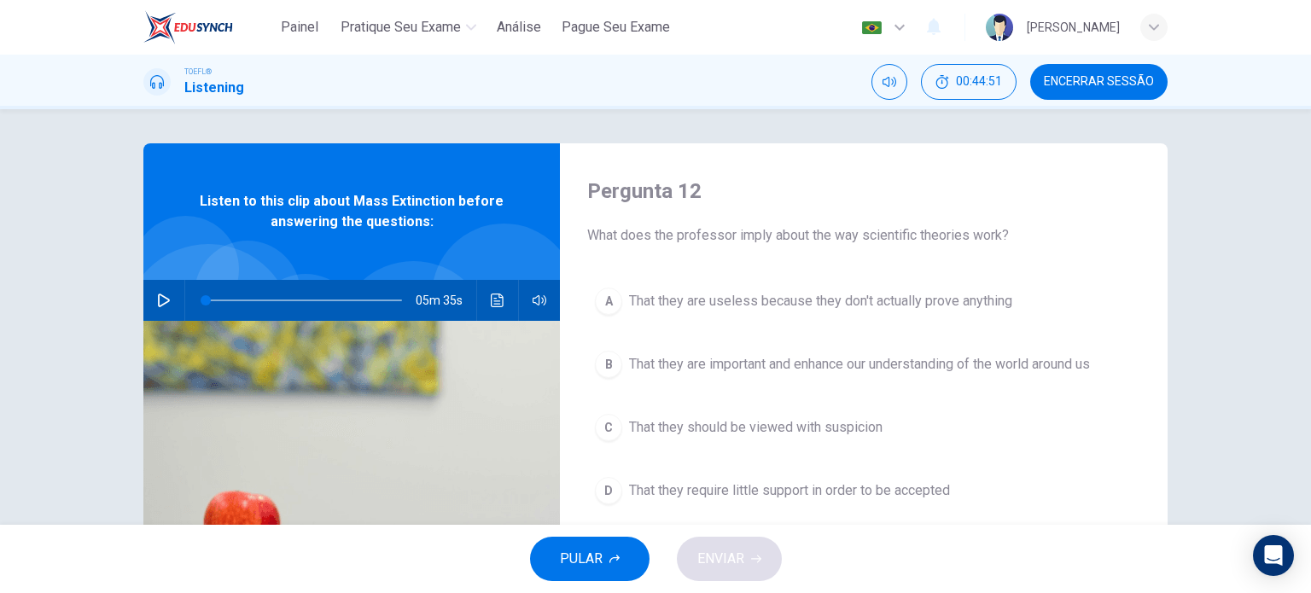
click at [172, 299] on button "button" at bounding box center [163, 300] width 27 height 41
type input "4"
type input "0"
click at [1088, 95] on button "Encerrar Sessão" at bounding box center [1098, 82] width 137 height 36
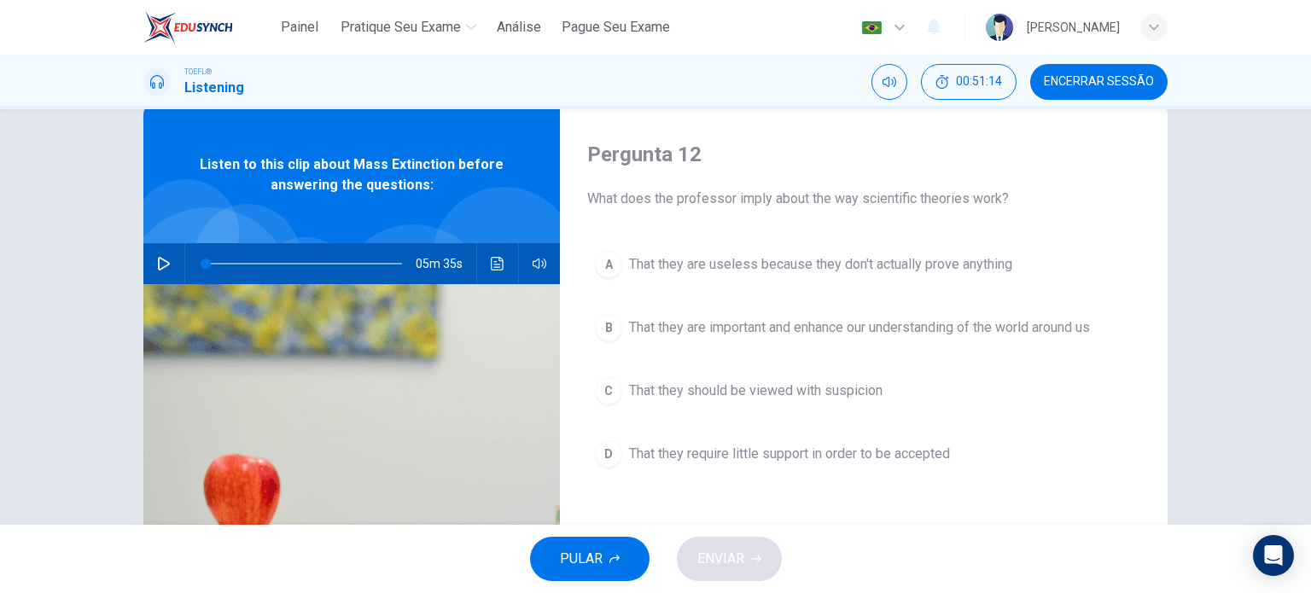
scroll to position [41, 0]
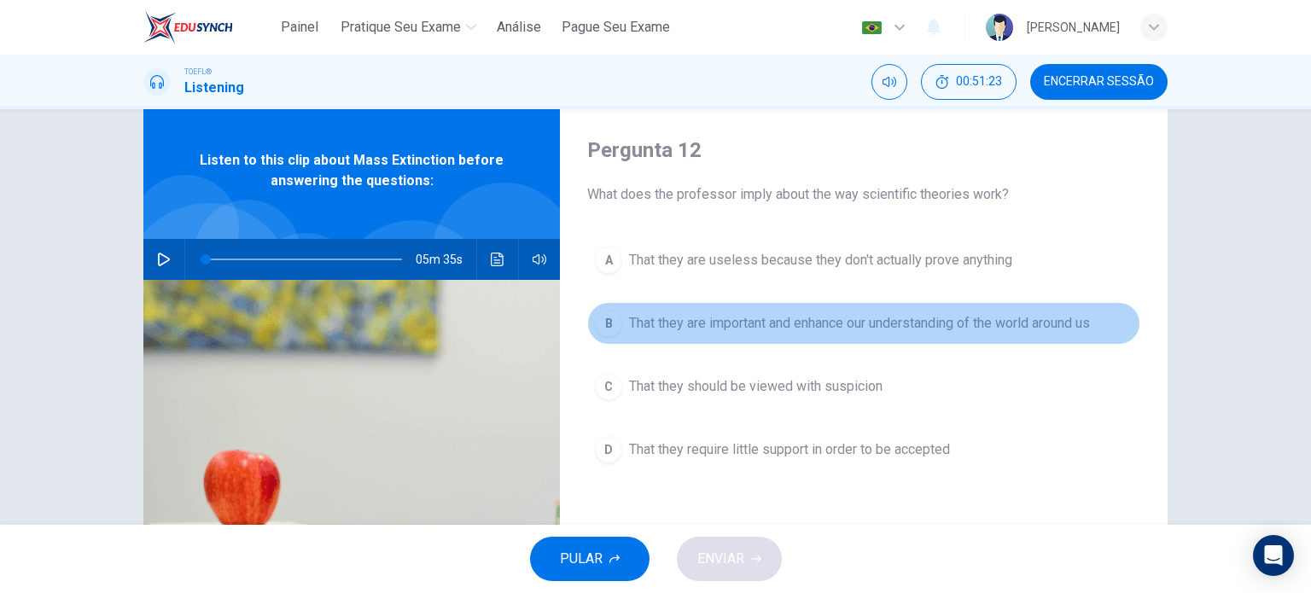
click at [789, 327] on span "That they are important and enhance our understanding of the world around us" at bounding box center [859, 323] width 461 height 20
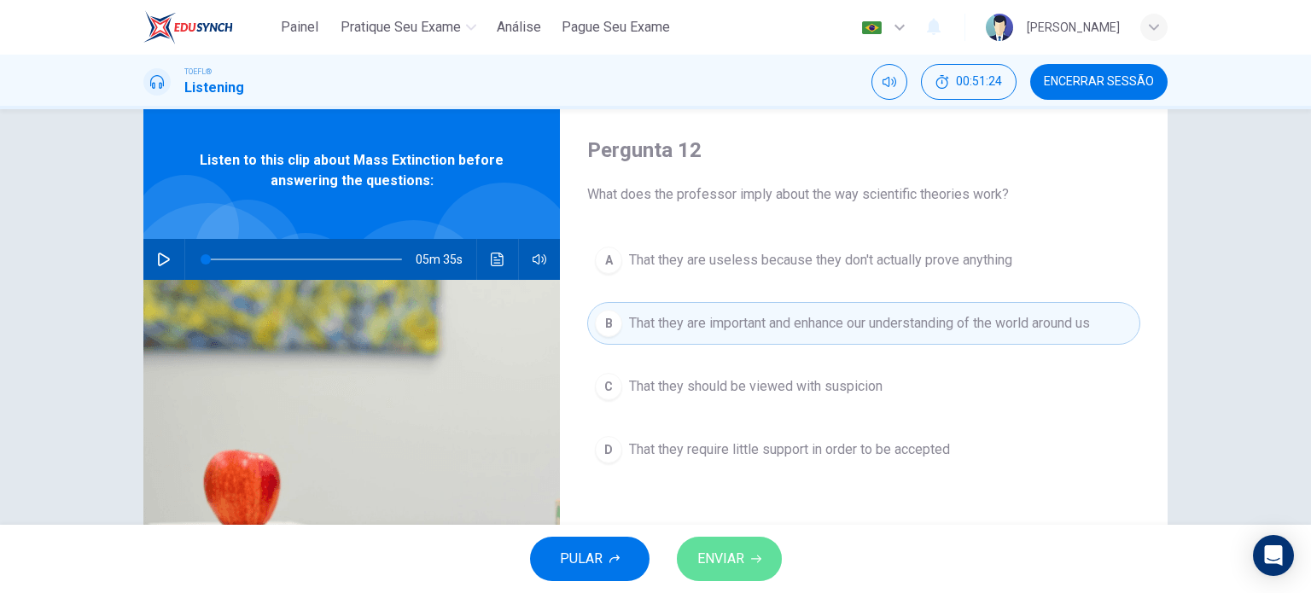
click at [714, 569] on span "ENVIAR" at bounding box center [720, 559] width 47 height 24
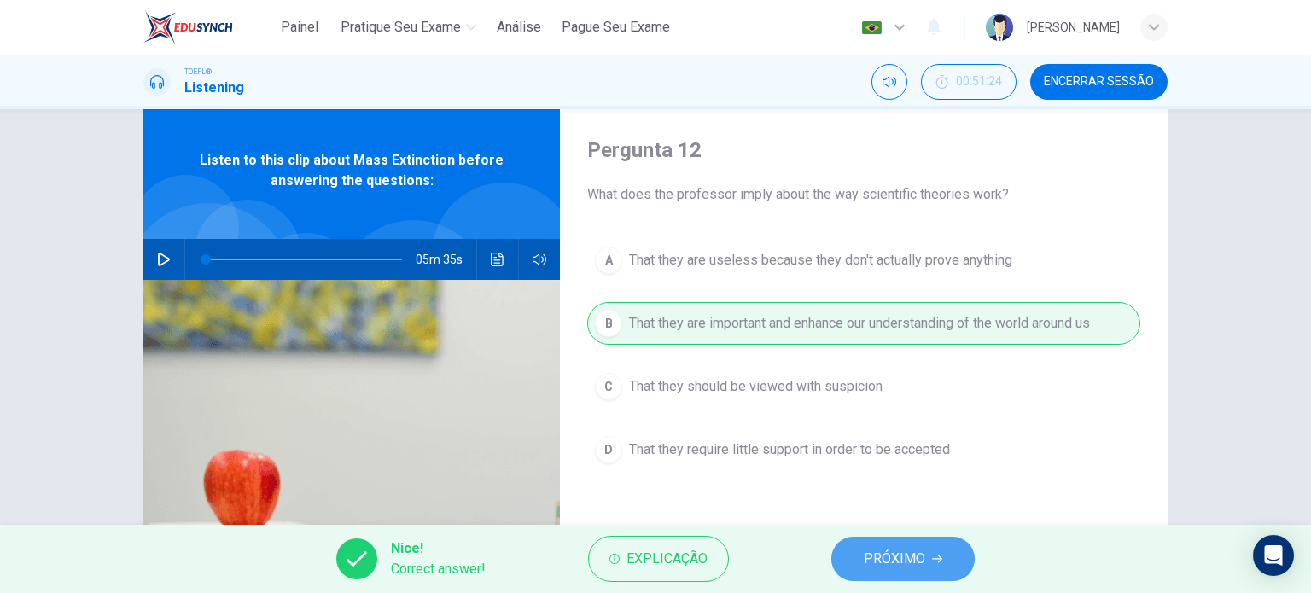
click at [878, 573] on button "PRÓXIMO" at bounding box center [902, 559] width 143 height 44
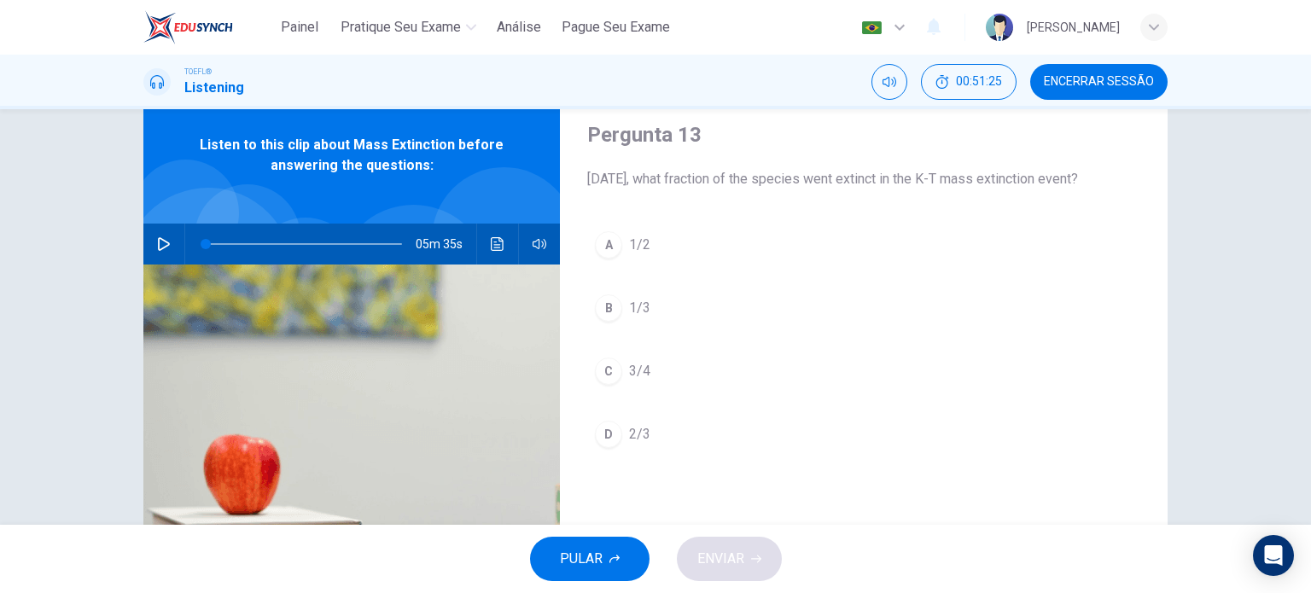
scroll to position [55, 0]
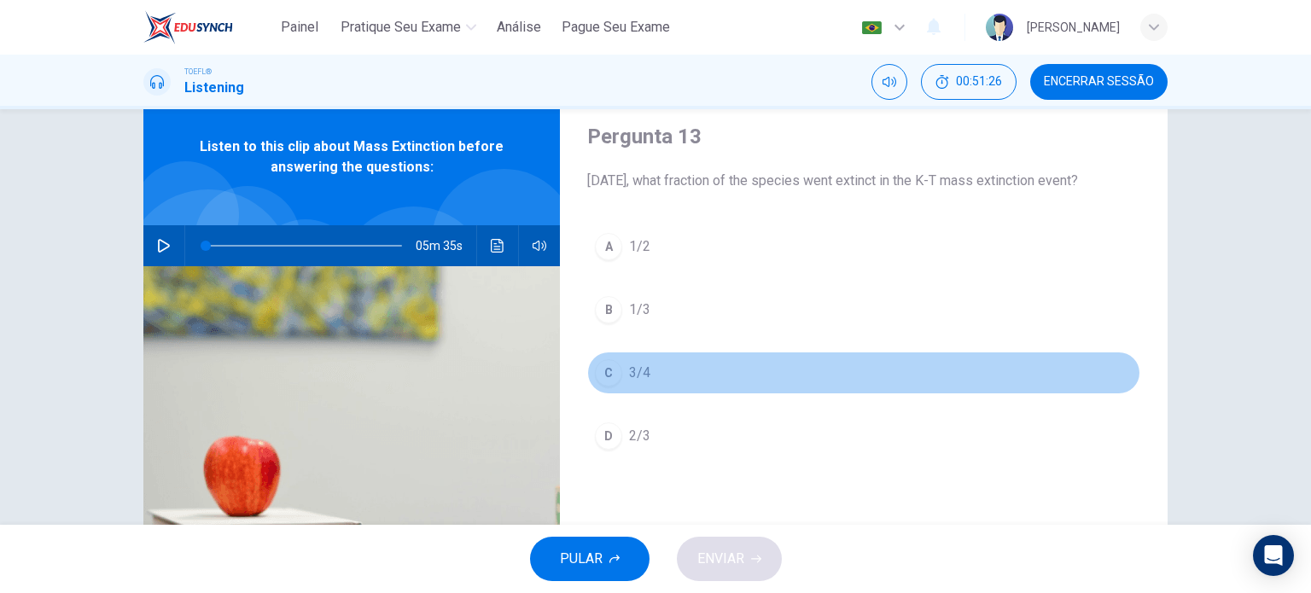
click at [656, 382] on button "C 3/4" at bounding box center [863, 373] width 553 height 43
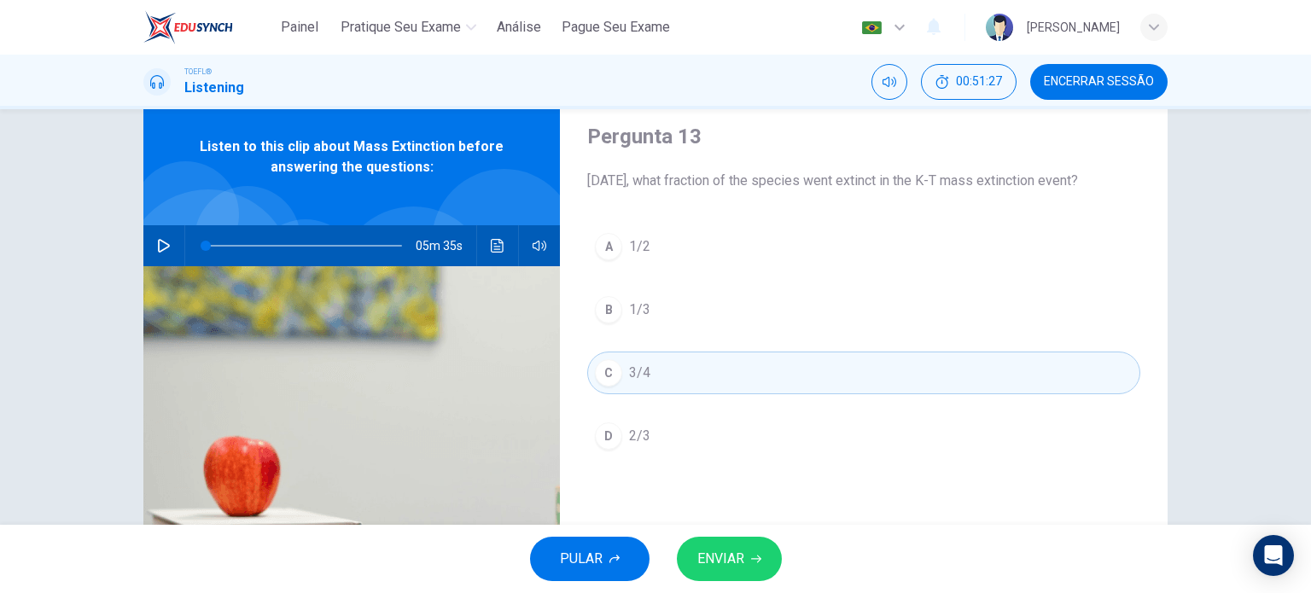
click at [733, 563] on span "ENVIAR" at bounding box center [720, 559] width 47 height 24
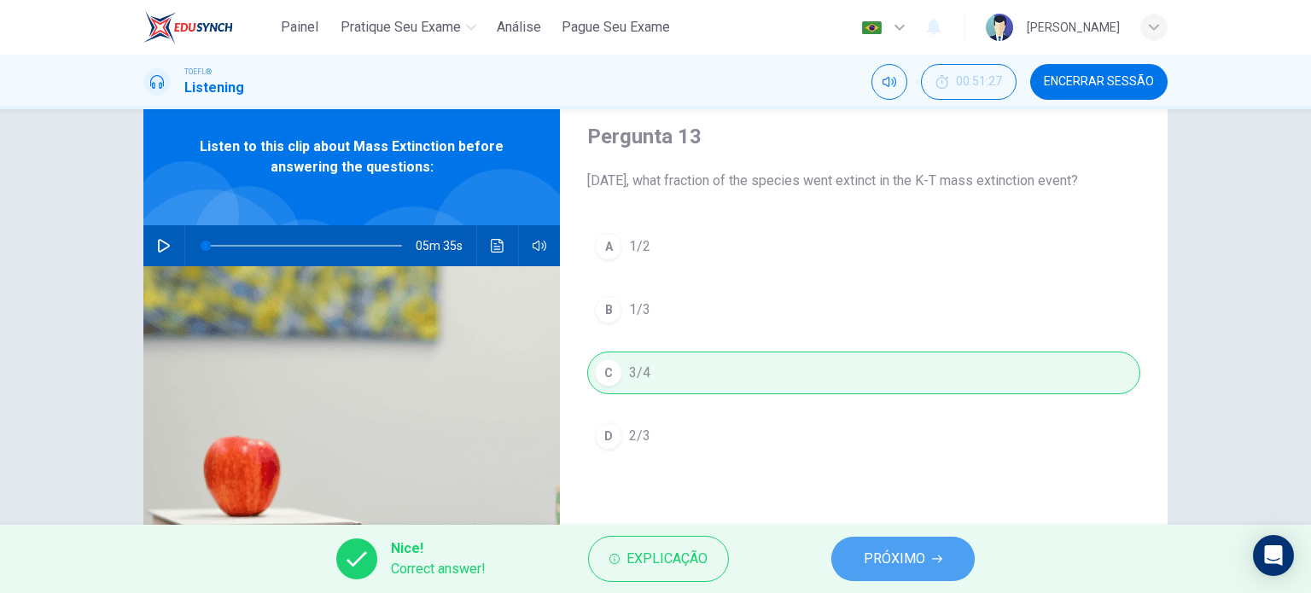
click at [867, 561] on span "PRÓXIMO" at bounding box center [894, 559] width 61 height 24
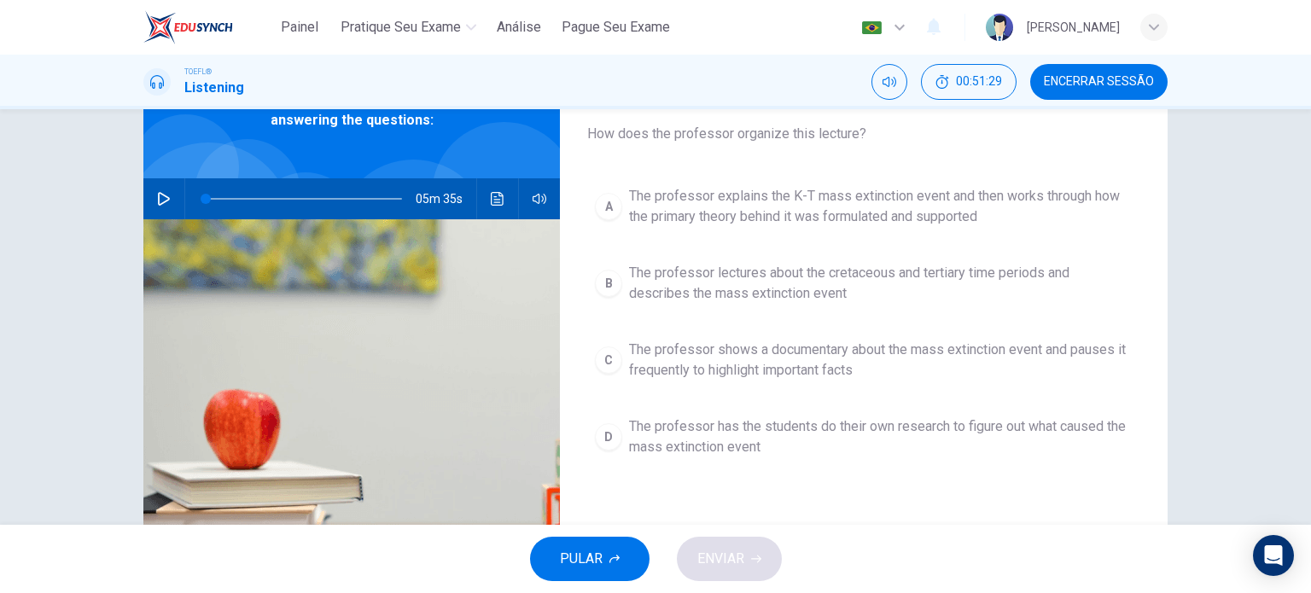
scroll to position [102, 0]
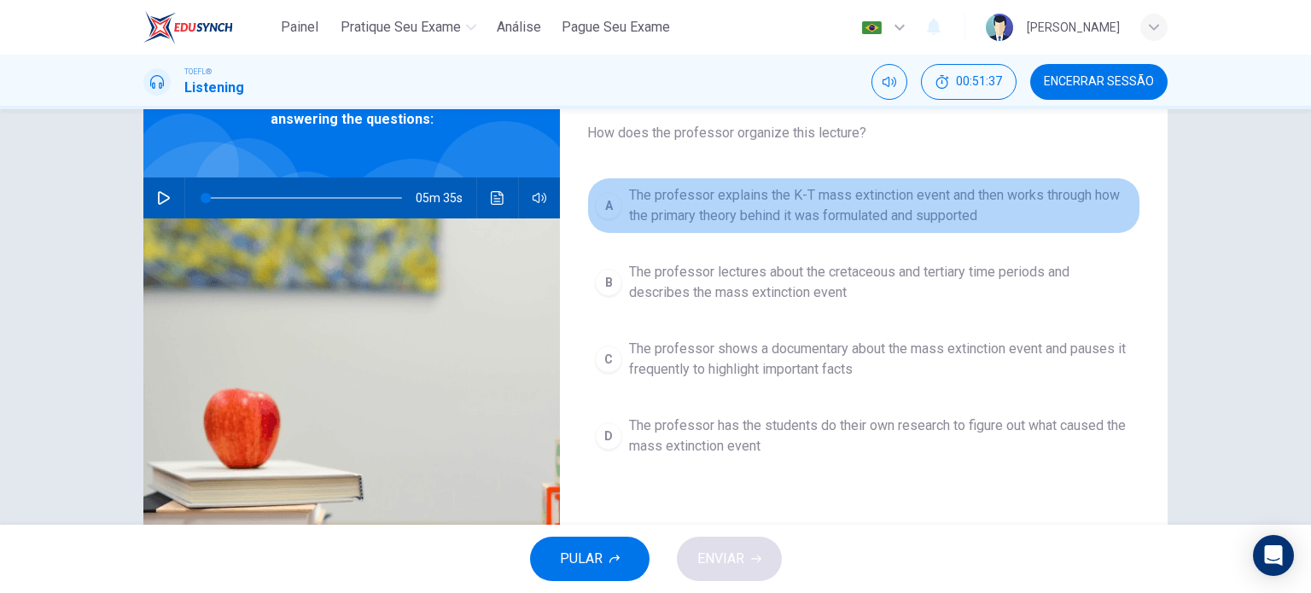
click at [891, 217] on span "The professor explains the K-T mass extinction event and then works through how…" at bounding box center [881, 205] width 504 height 41
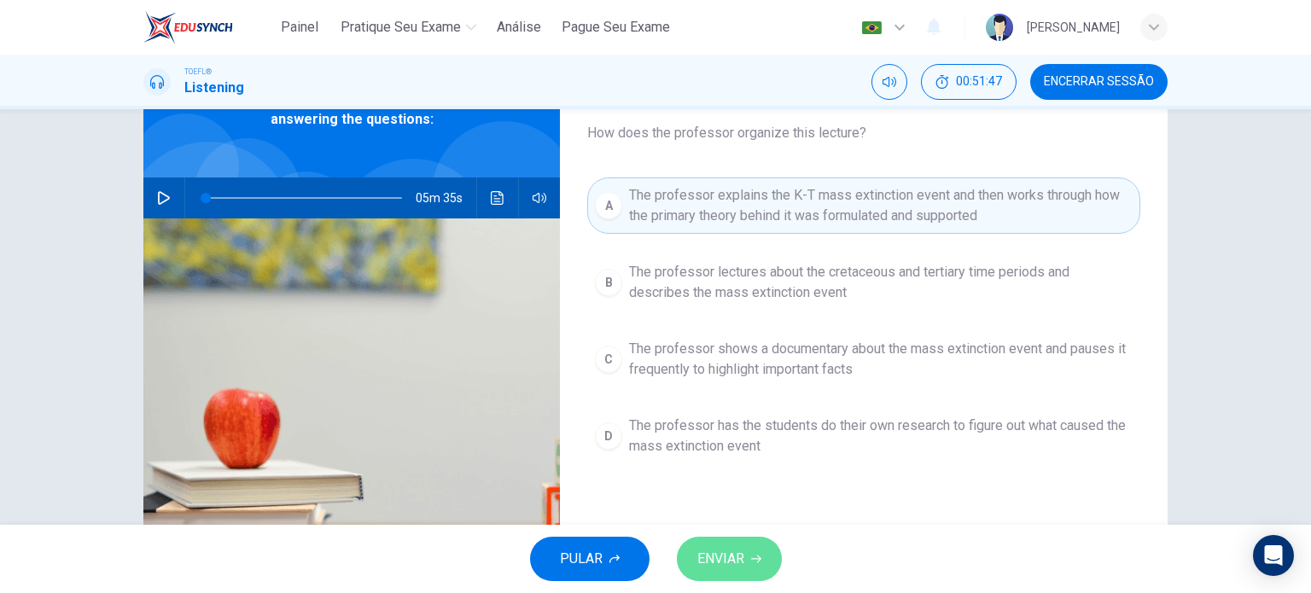
click at [726, 556] on span "ENVIAR" at bounding box center [720, 559] width 47 height 24
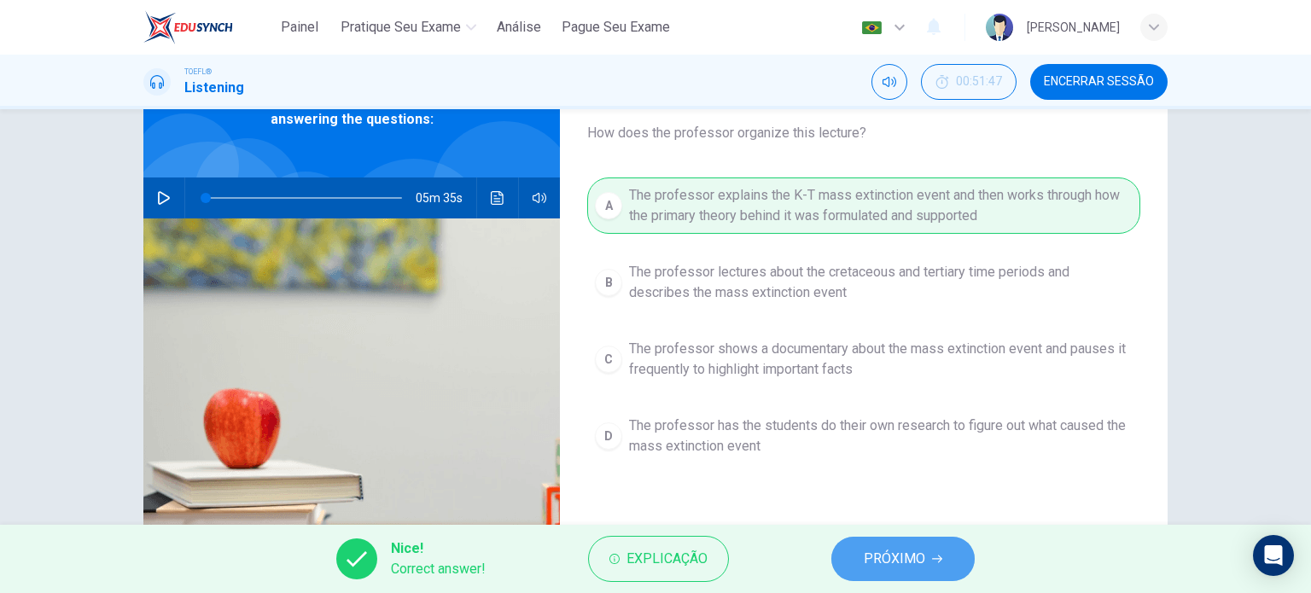
click at [888, 550] on span "PRÓXIMO" at bounding box center [894, 559] width 61 height 24
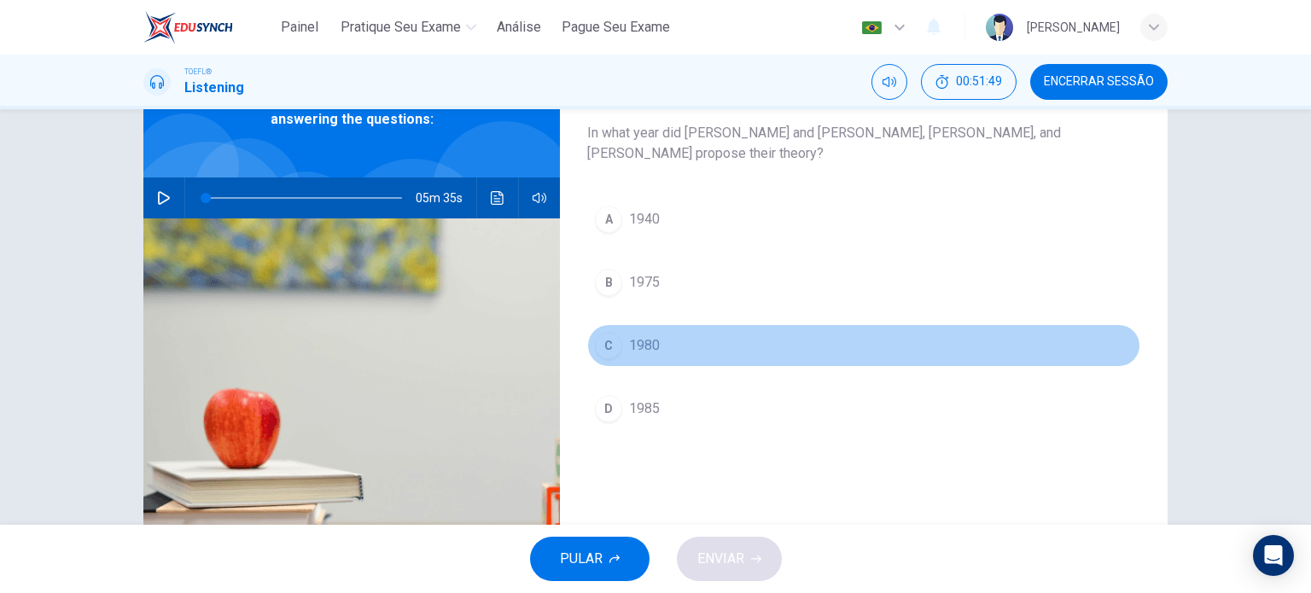
click at [647, 352] on span "1980" at bounding box center [644, 345] width 31 height 20
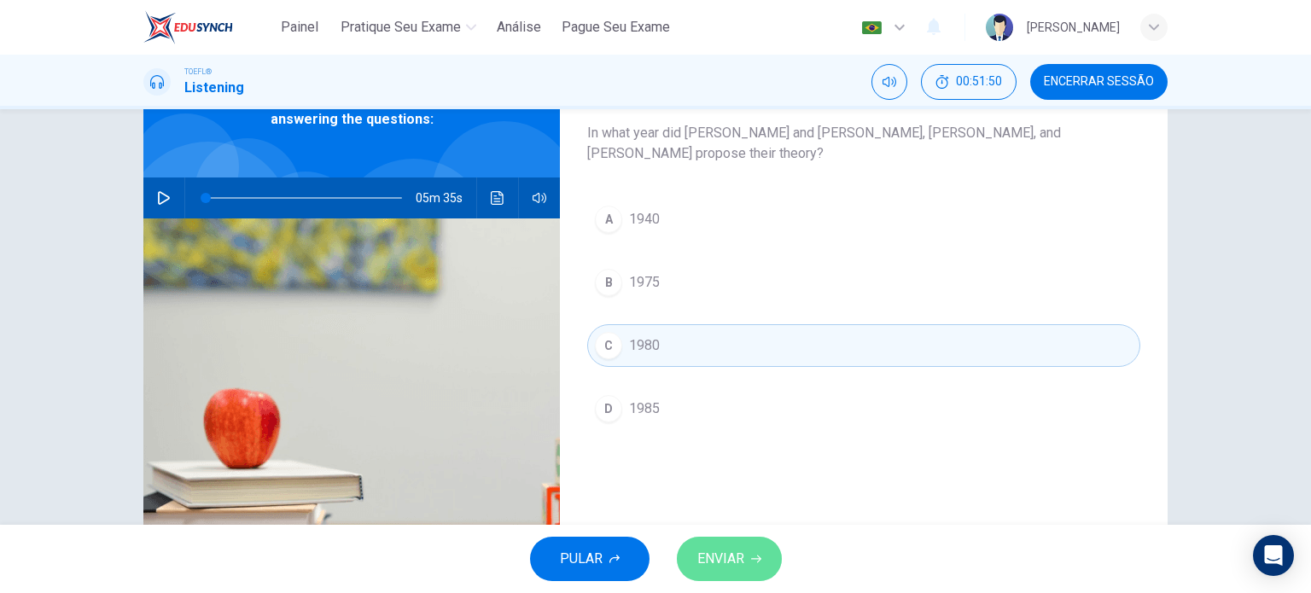
click at [705, 560] on span "ENVIAR" at bounding box center [720, 559] width 47 height 24
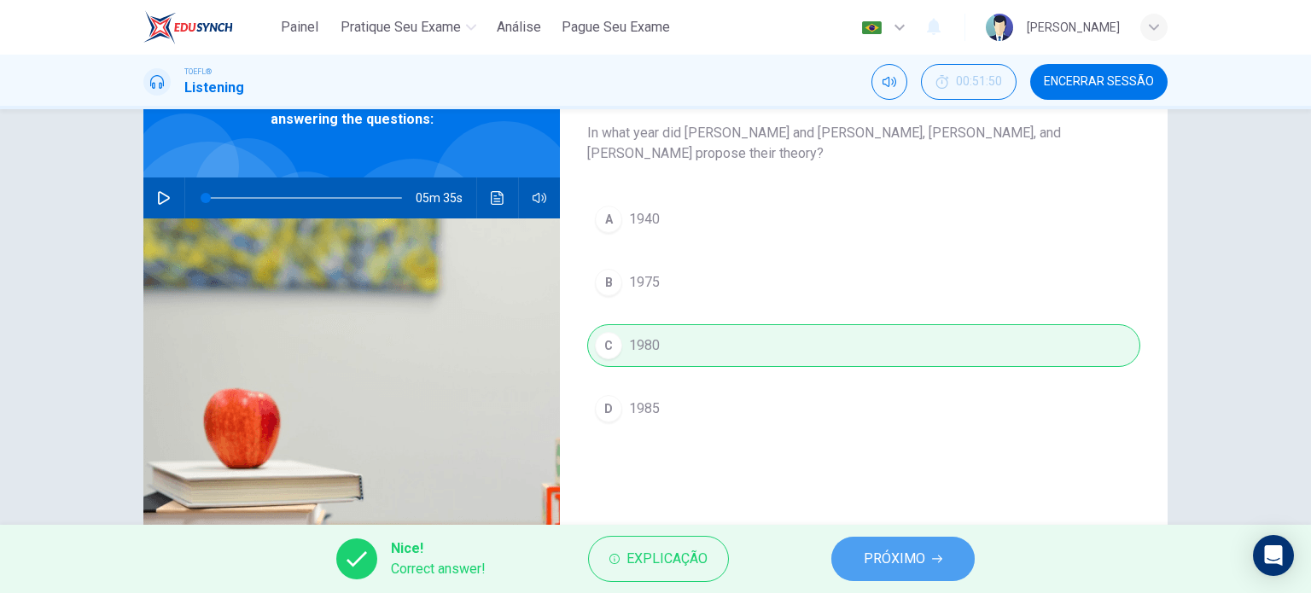
click at [874, 559] on span "PRÓXIMO" at bounding box center [894, 559] width 61 height 24
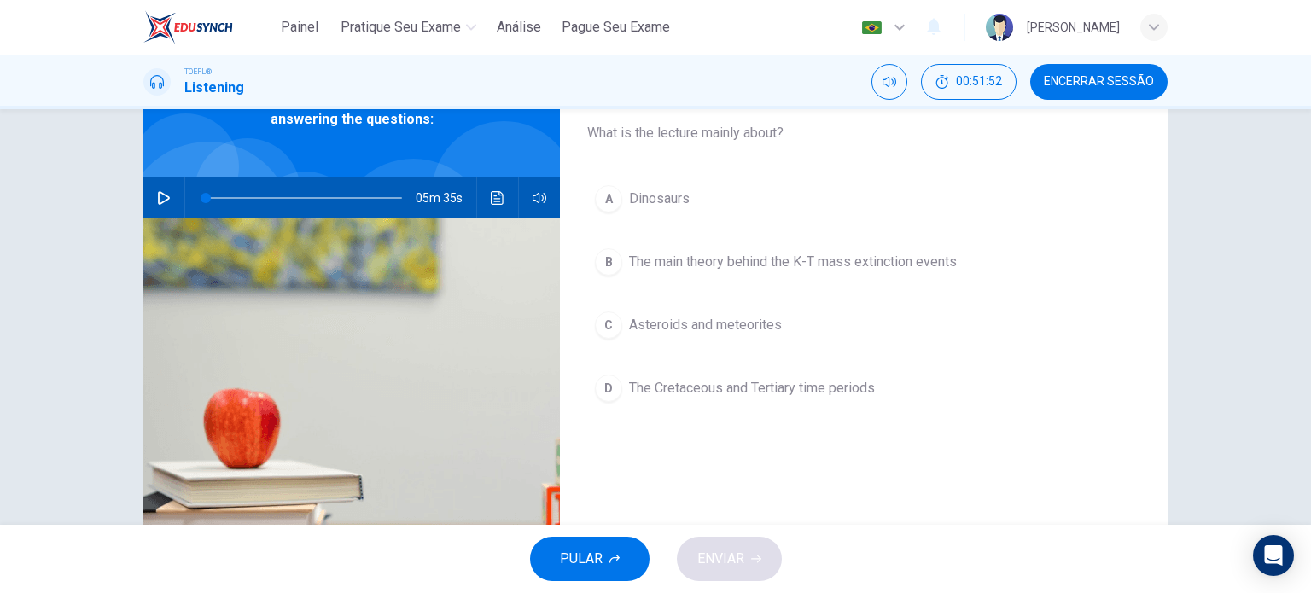
click at [853, 275] on button "B The main theory behind the K-T mass extinction events" at bounding box center [863, 262] width 553 height 43
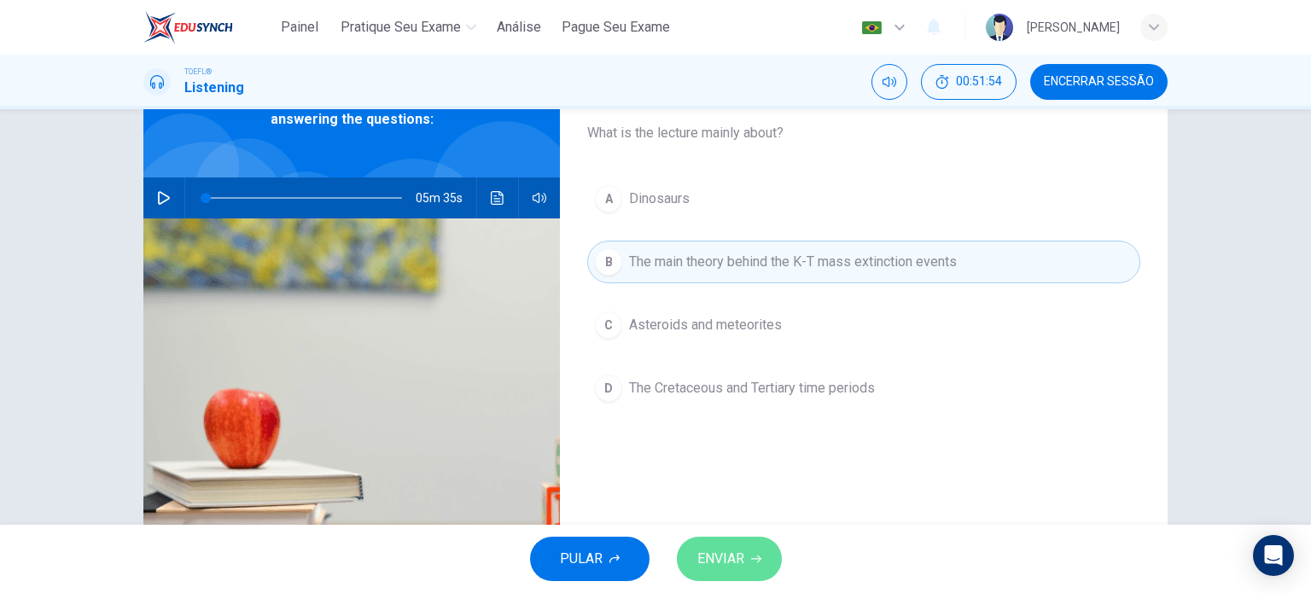
click at [714, 558] on span "ENVIAR" at bounding box center [720, 559] width 47 height 24
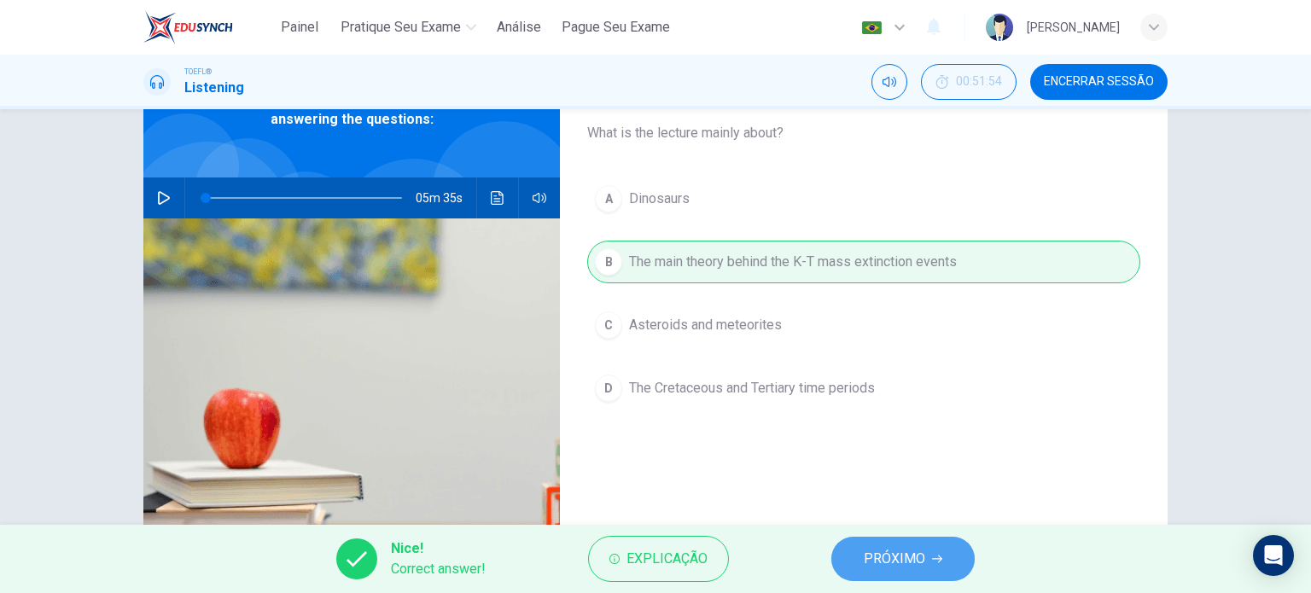
click at [869, 574] on button "PRÓXIMO" at bounding box center [902, 559] width 143 height 44
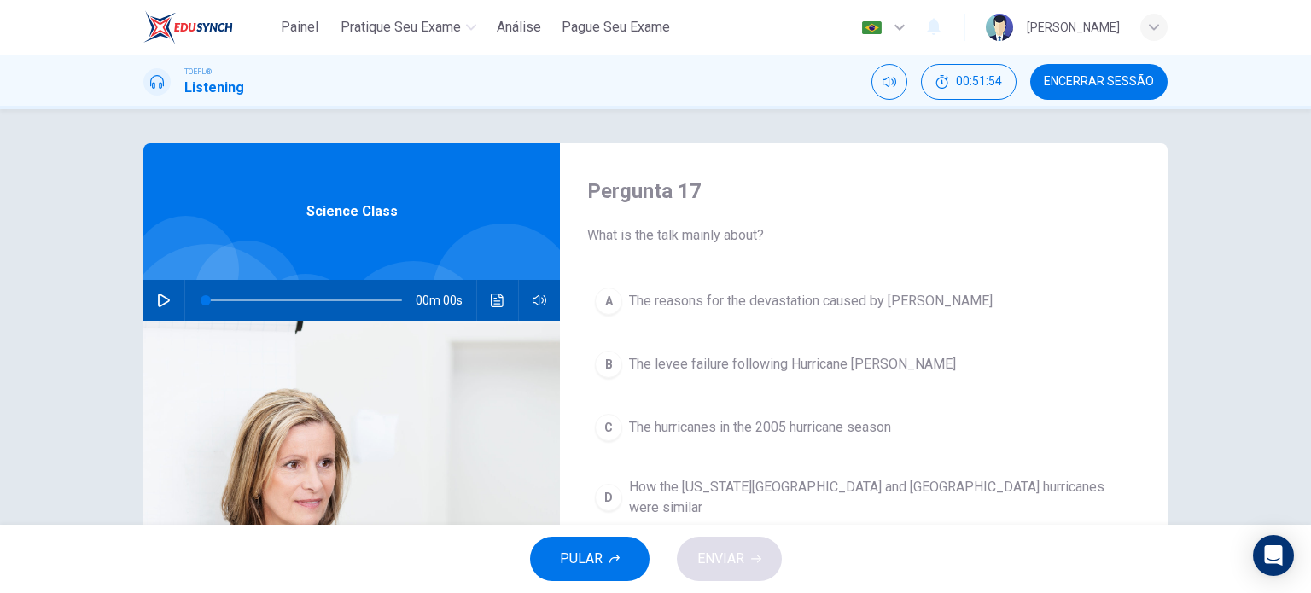
click at [1081, 78] on span "Encerrar Sessão" at bounding box center [1099, 82] width 110 height 14
